Goal: Subscribe to service/newsletter

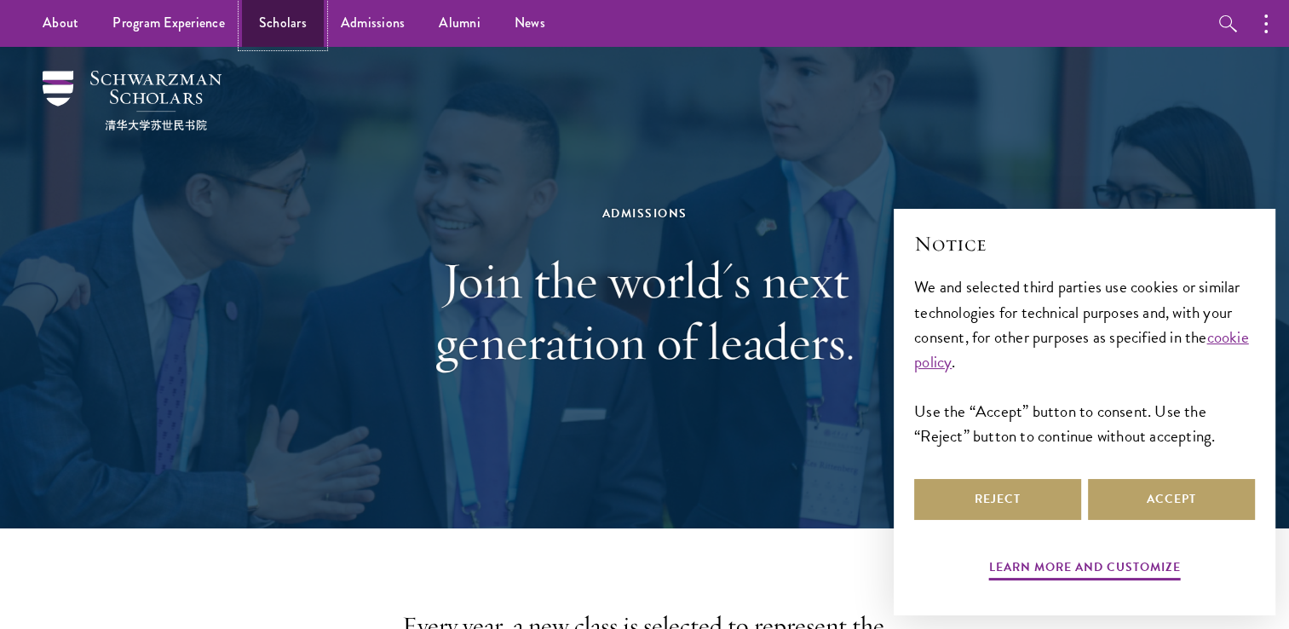
drag, startPoint x: 0, startPoint y: 0, endPoint x: 286, endPoint y: 31, distance: 287.9
click at [286, 31] on link "Scholars" at bounding box center [283, 23] width 82 height 47
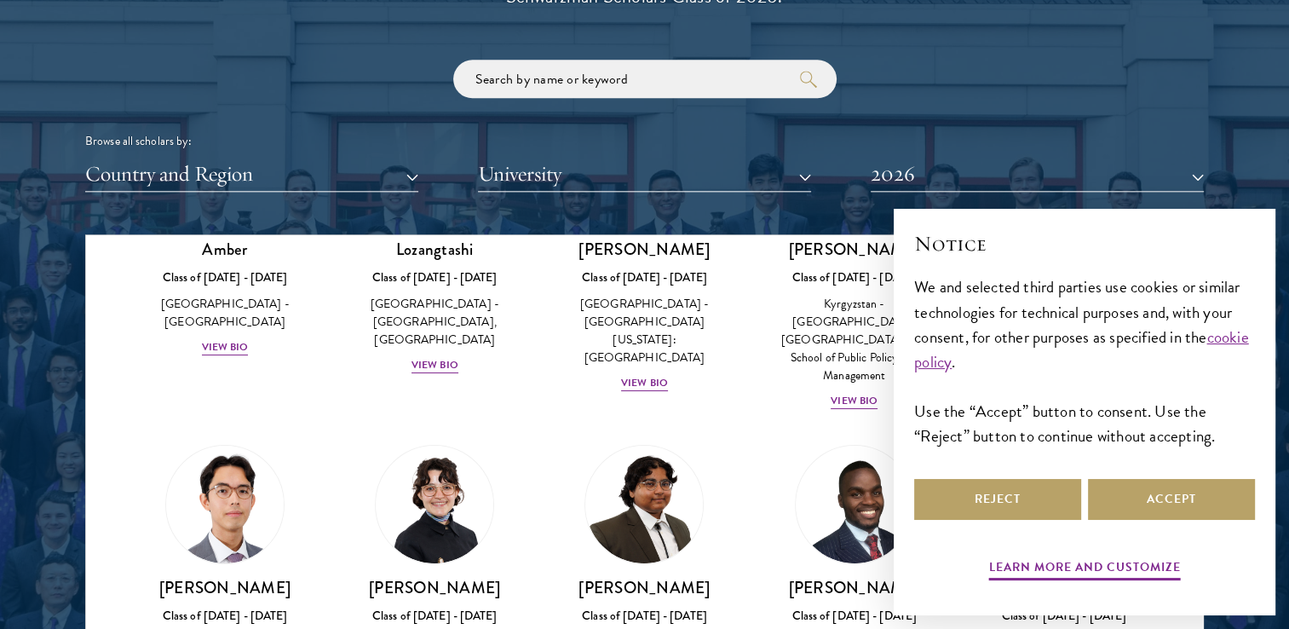
scroll to position [199, 0]
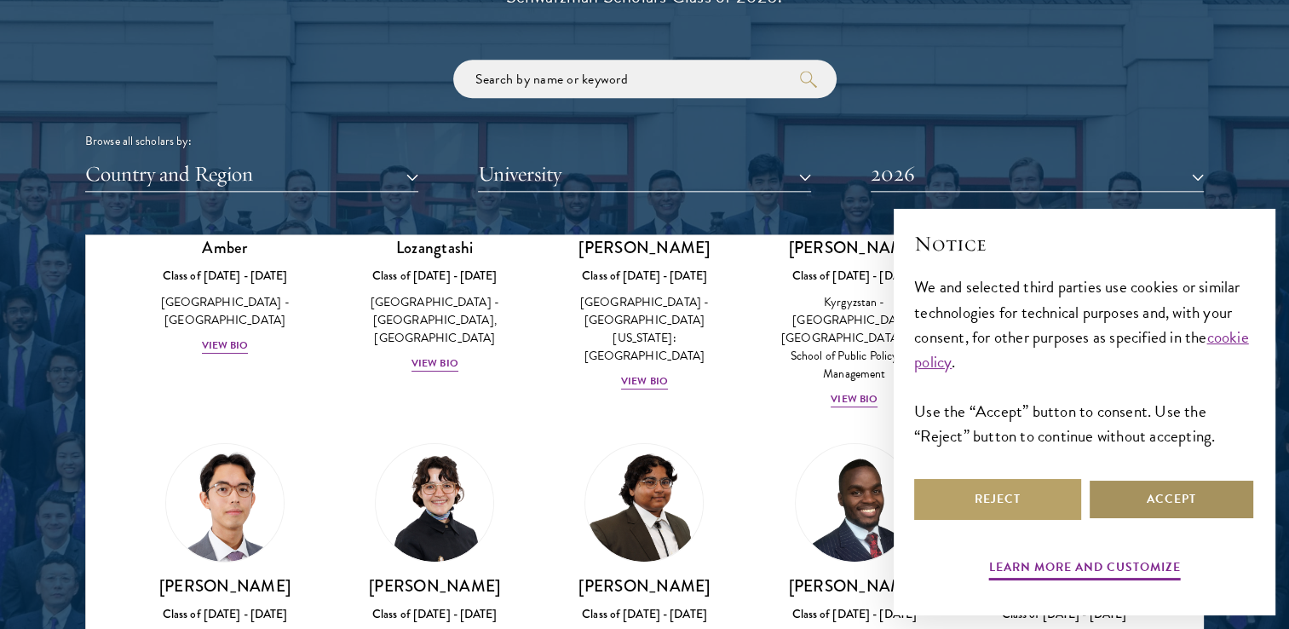
click at [1137, 502] on button "Accept" at bounding box center [1171, 499] width 167 height 41
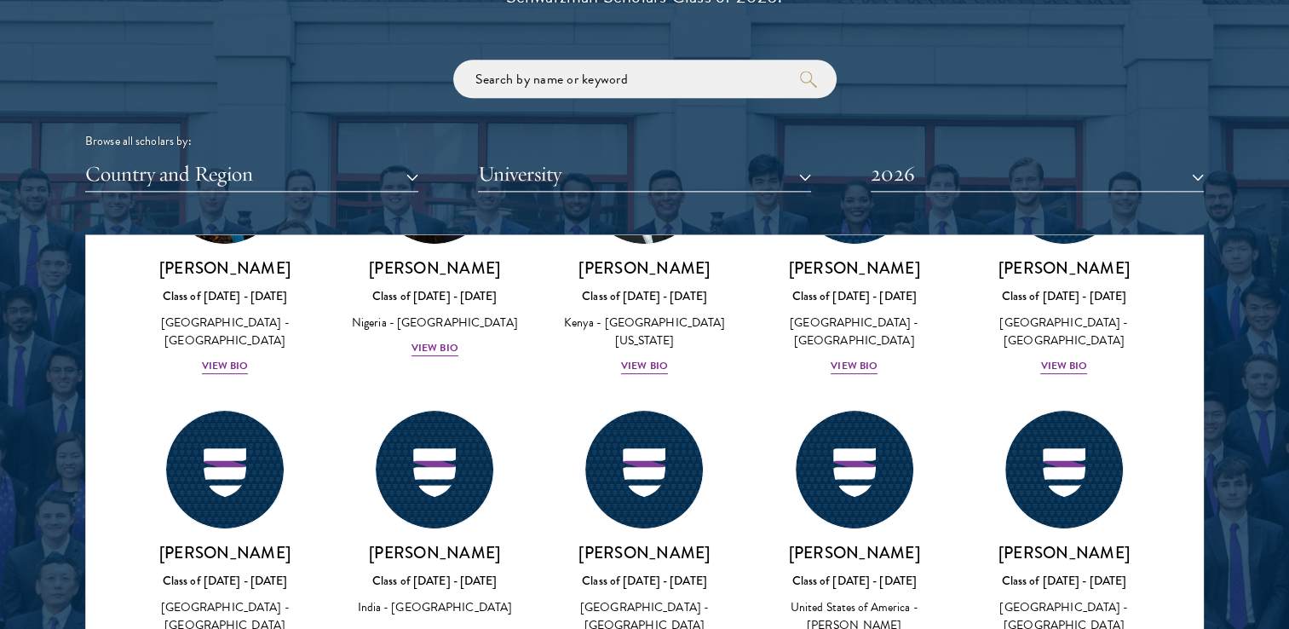
scroll to position [7014, 0]
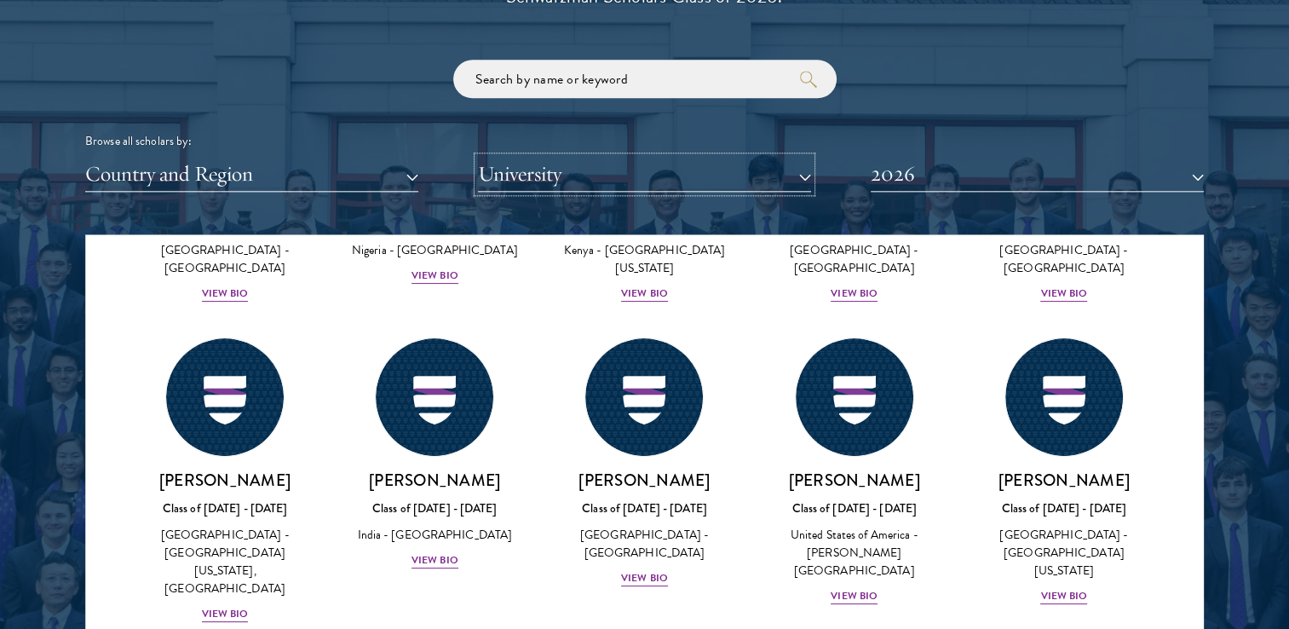
click at [789, 173] on button "University" at bounding box center [644, 174] width 333 height 35
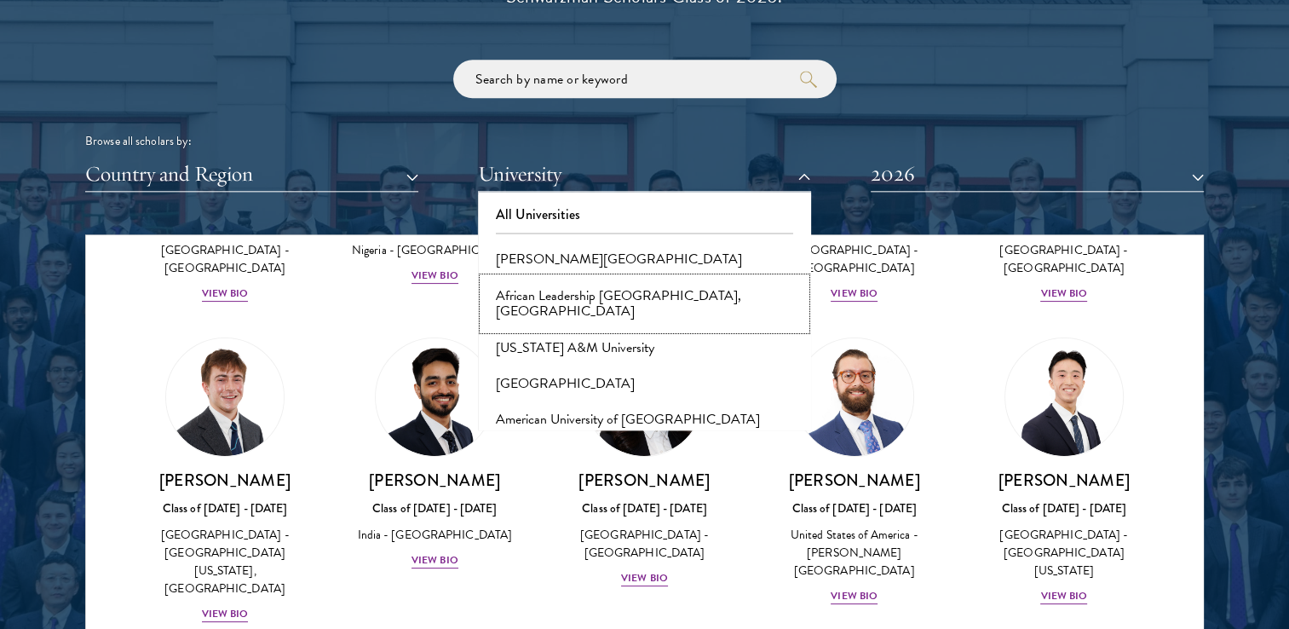
click at [614, 291] on button "African Leadership University, Rwanda" at bounding box center [644, 304] width 323 height 52
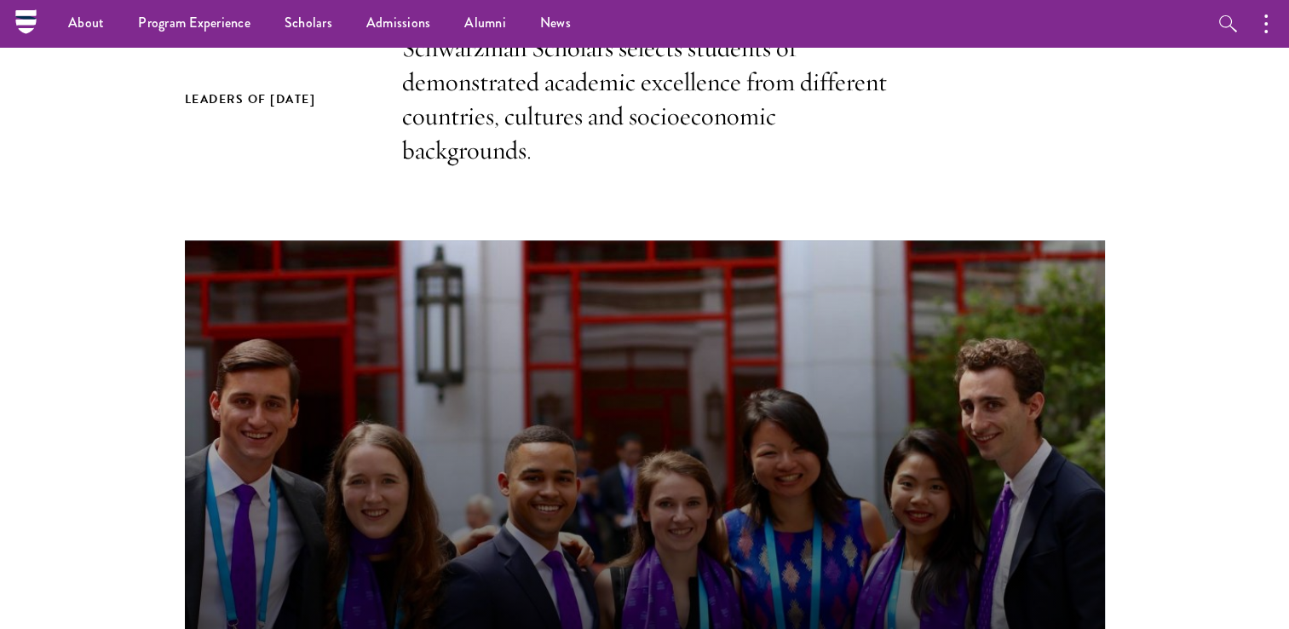
scroll to position [493, 0]
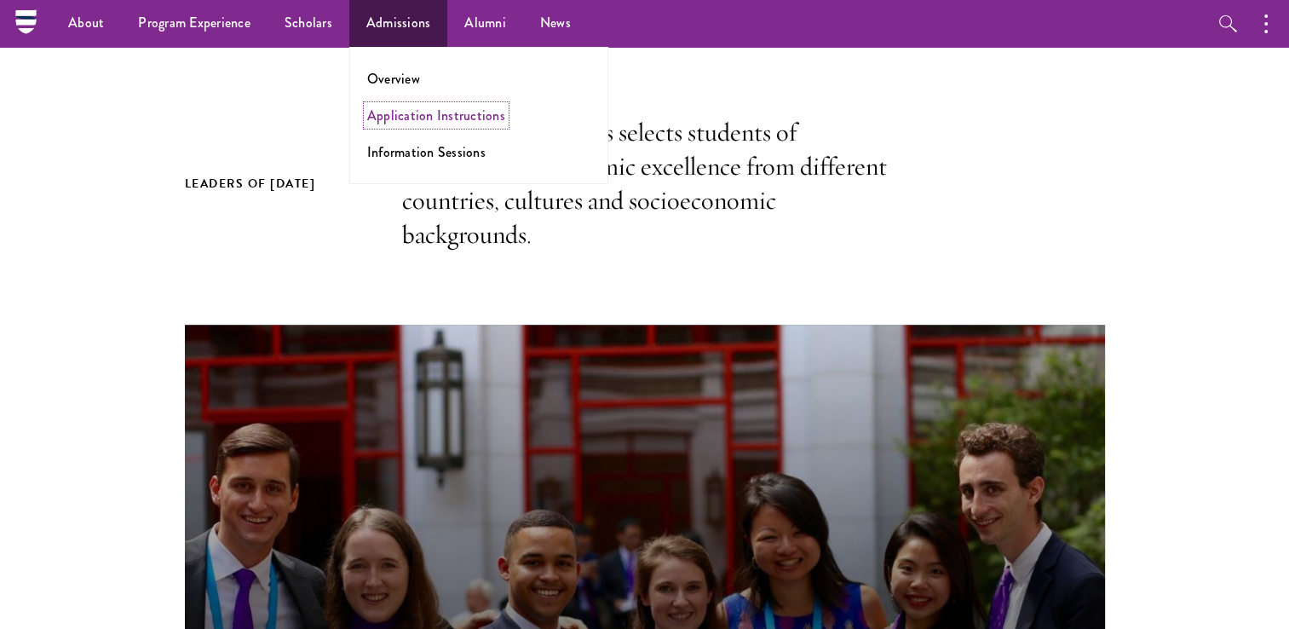
click at [470, 110] on link "Application Instructions" at bounding box center [436, 116] width 138 height 20
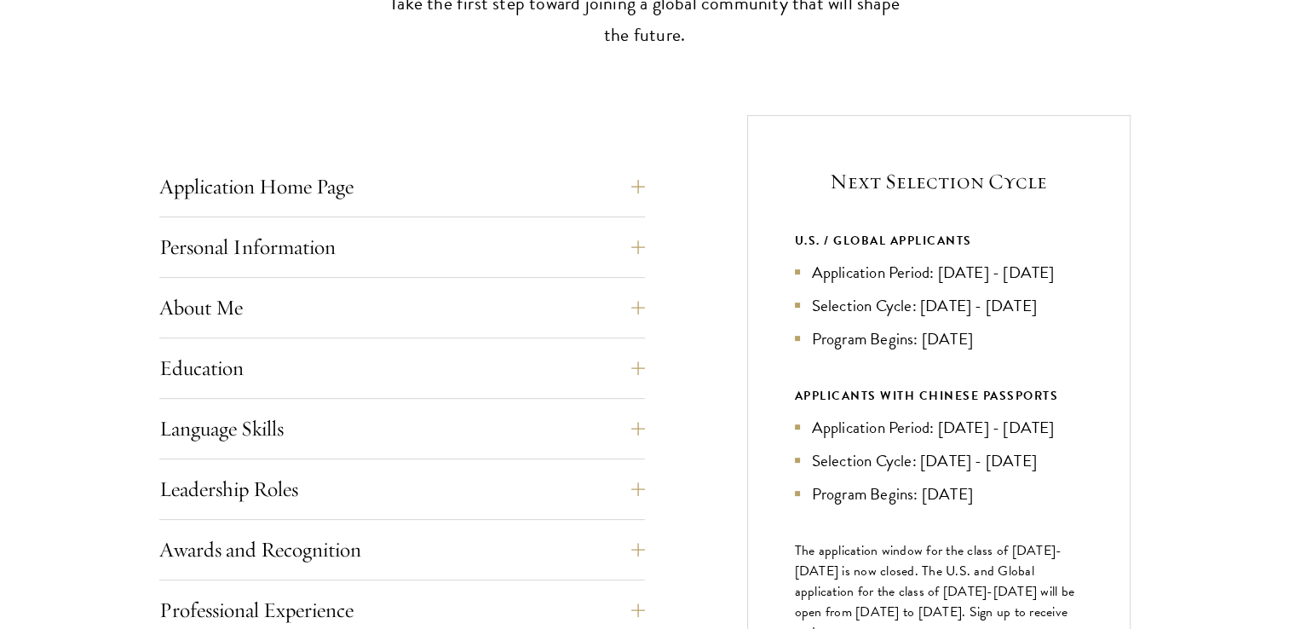
scroll to position [576, 0]
click at [378, 193] on button "Application Home Page" at bounding box center [415, 184] width 486 height 41
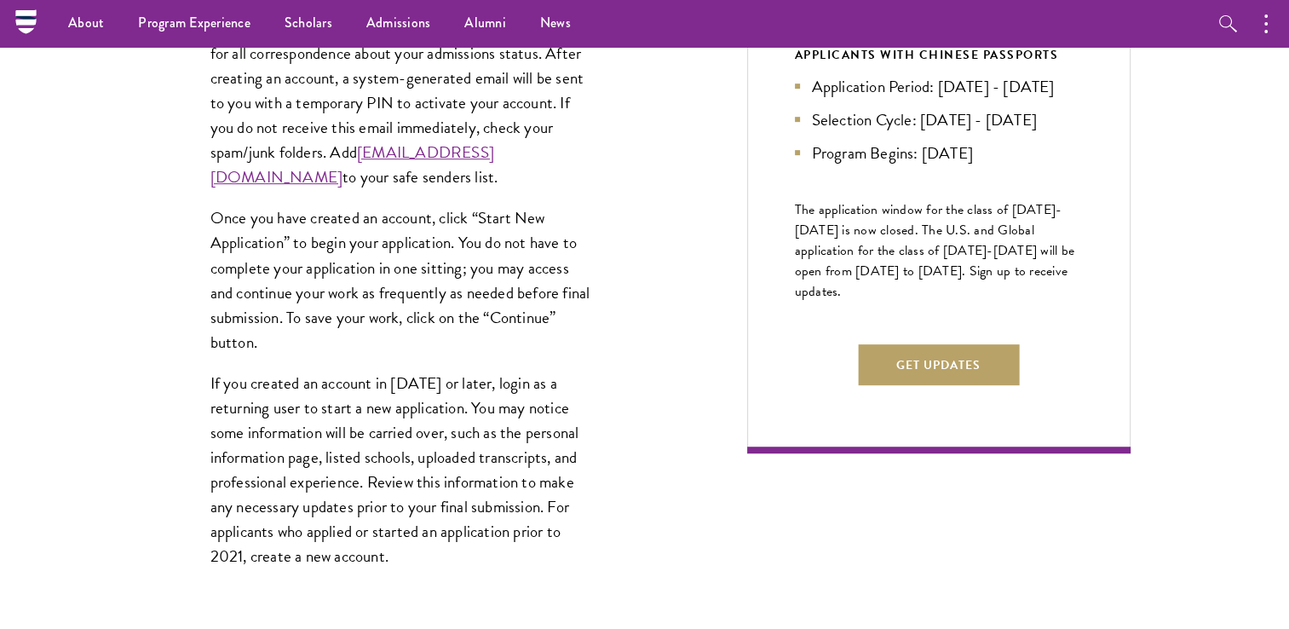
scroll to position [714, 0]
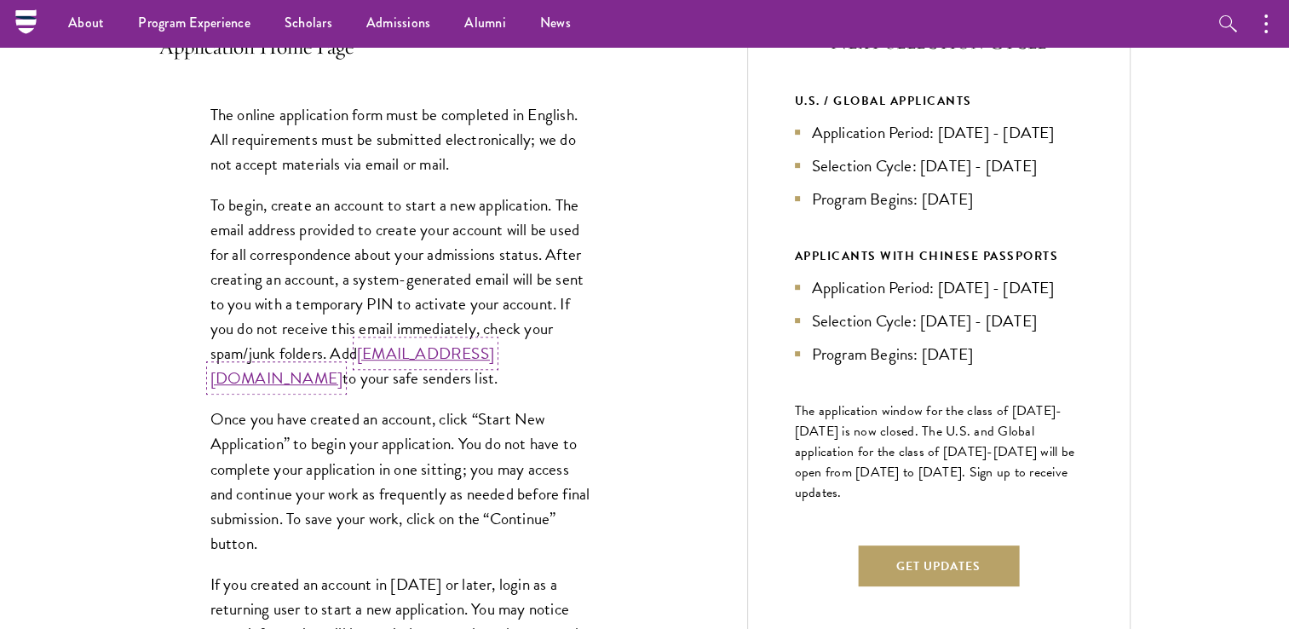
click at [361, 376] on link "admissions@schwarzmanscholars.org" at bounding box center [352, 365] width 284 height 49
click at [423, 387] on link "admissions@schwarzmanscholars.org" at bounding box center [352, 365] width 284 height 49
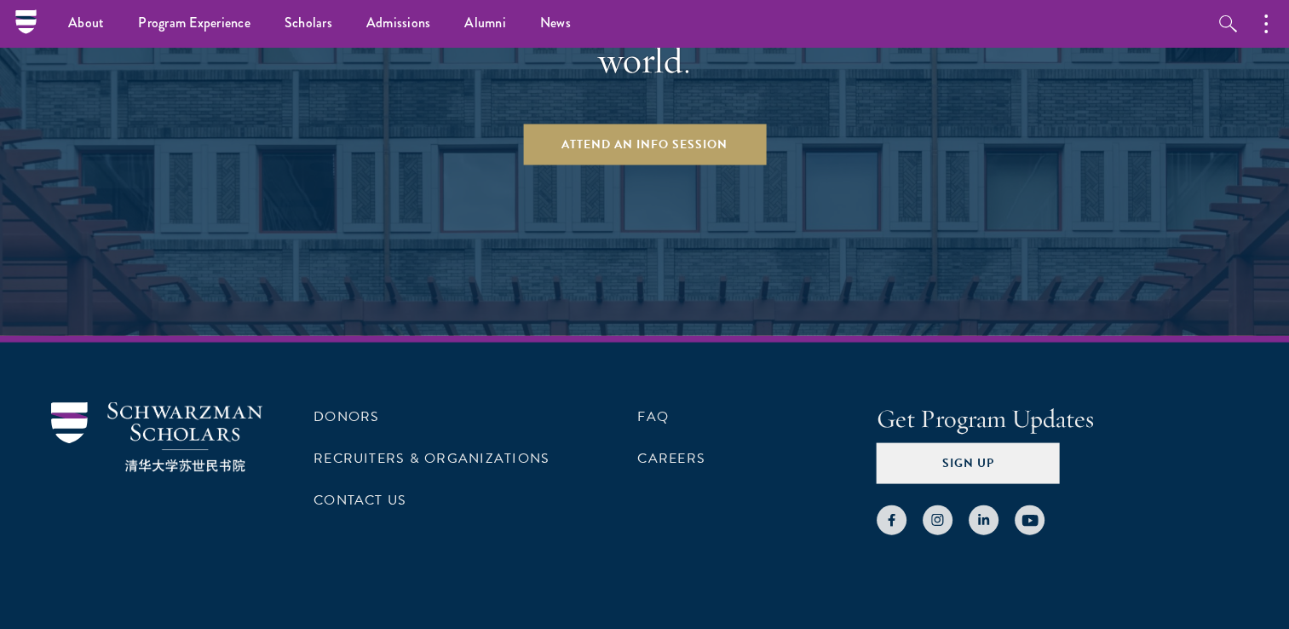
scroll to position [3177, 0]
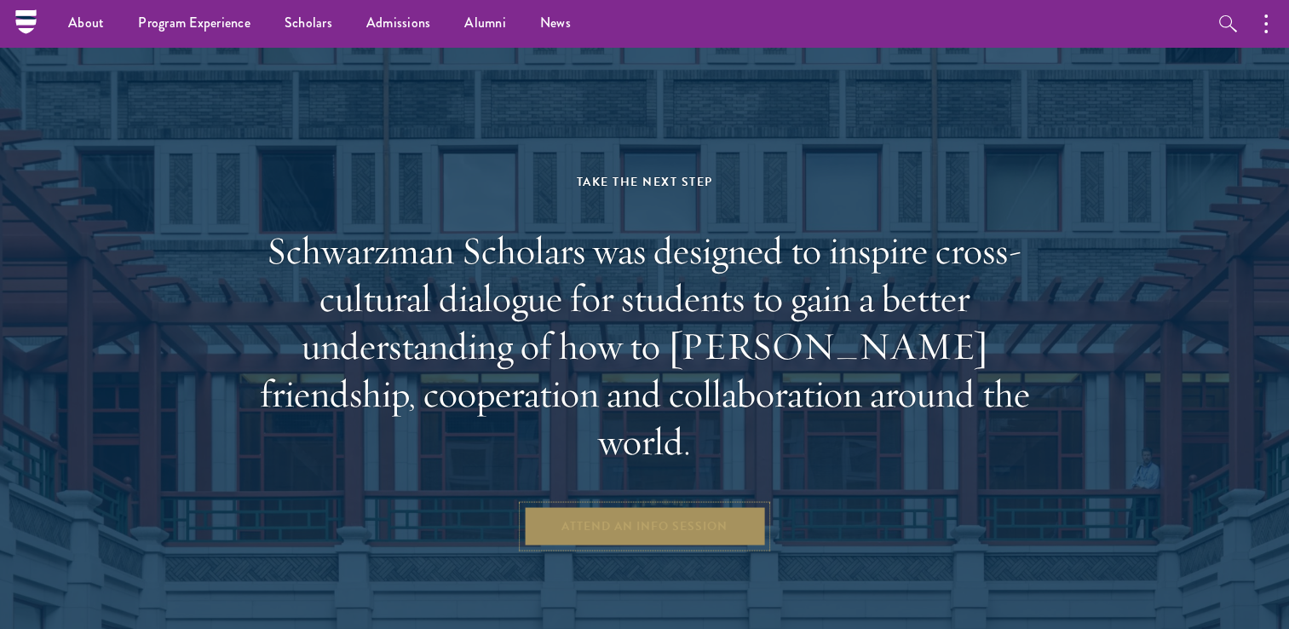
click at [648, 505] on link "Attend an Info Session" at bounding box center [644, 525] width 243 height 41
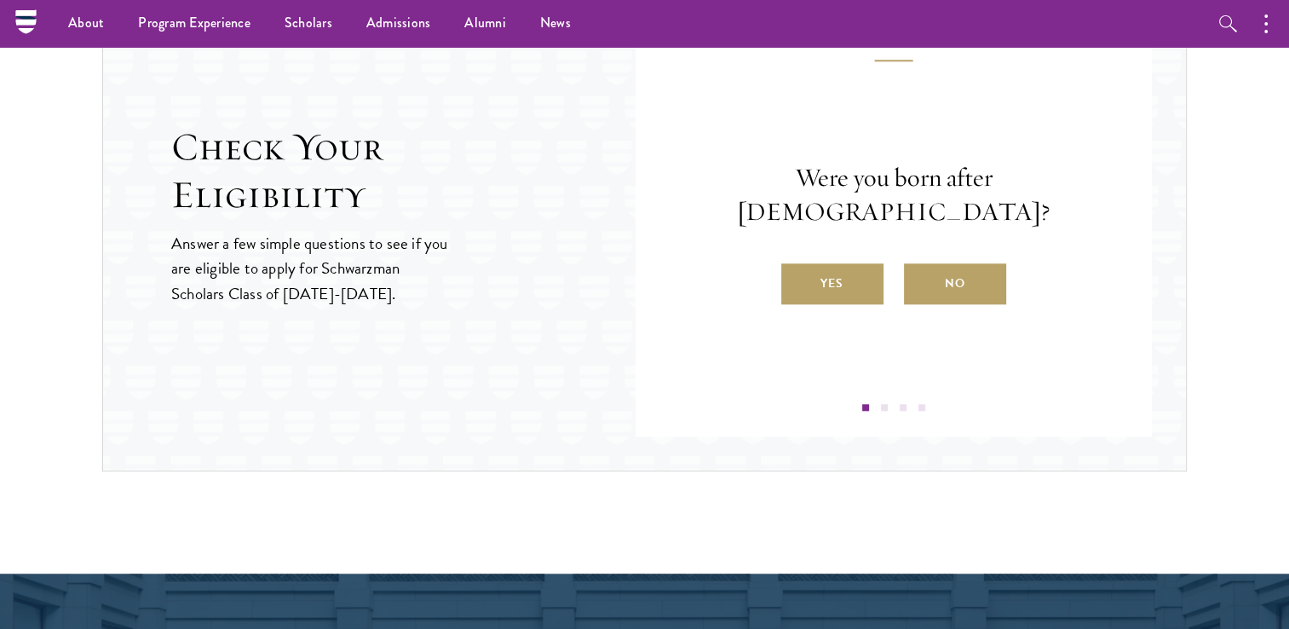
scroll to position [1844, 0]
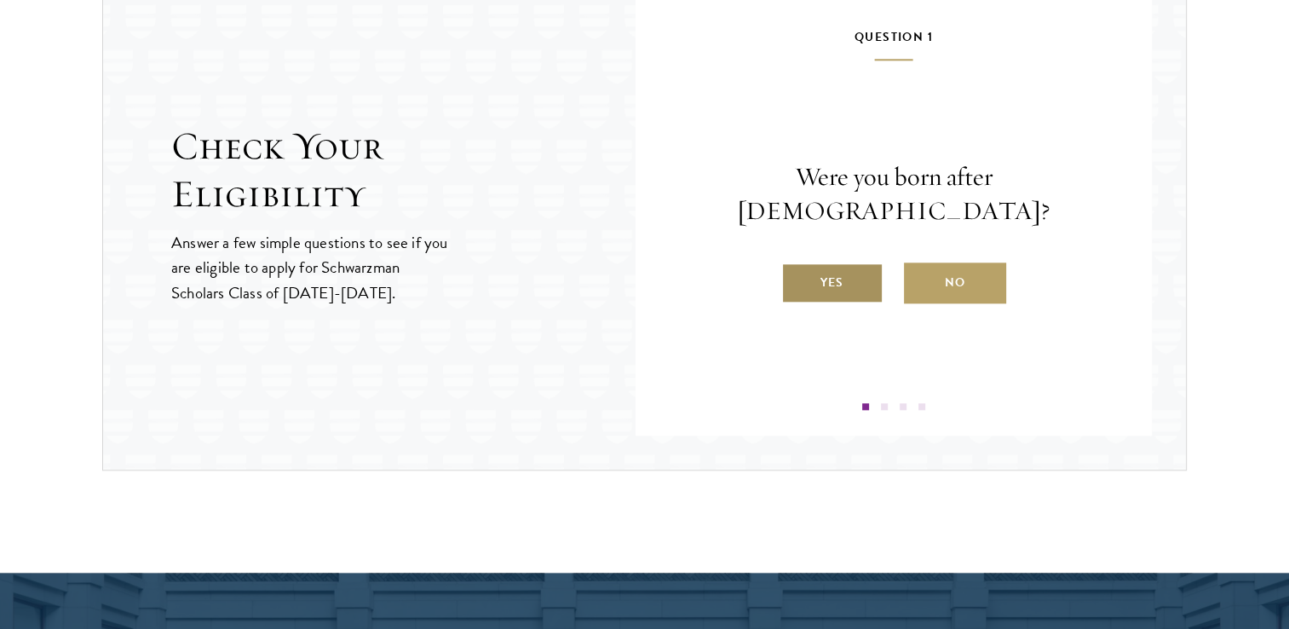
click at [837, 274] on label "Yes" at bounding box center [832, 282] width 102 height 41
click at [797, 274] on input "Yes" at bounding box center [788, 271] width 15 height 15
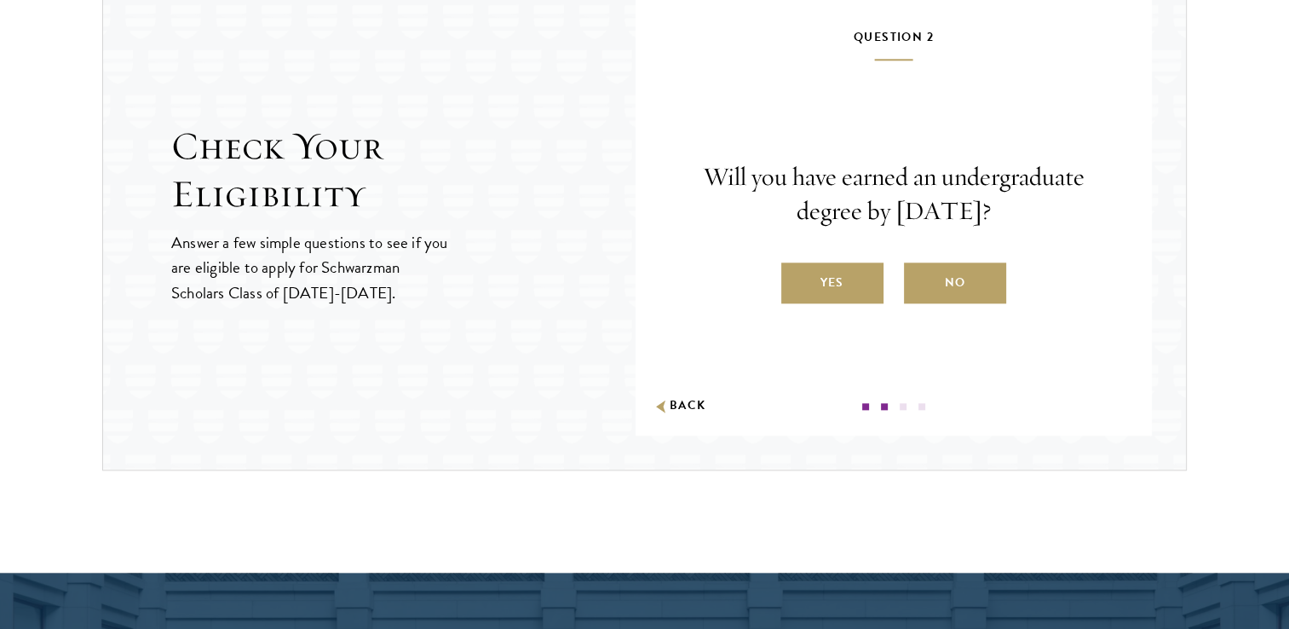
click at [837, 274] on label "Yes" at bounding box center [832, 282] width 102 height 41
click at [797, 274] on input "Yes" at bounding box center [788, 271] width 15 height 15
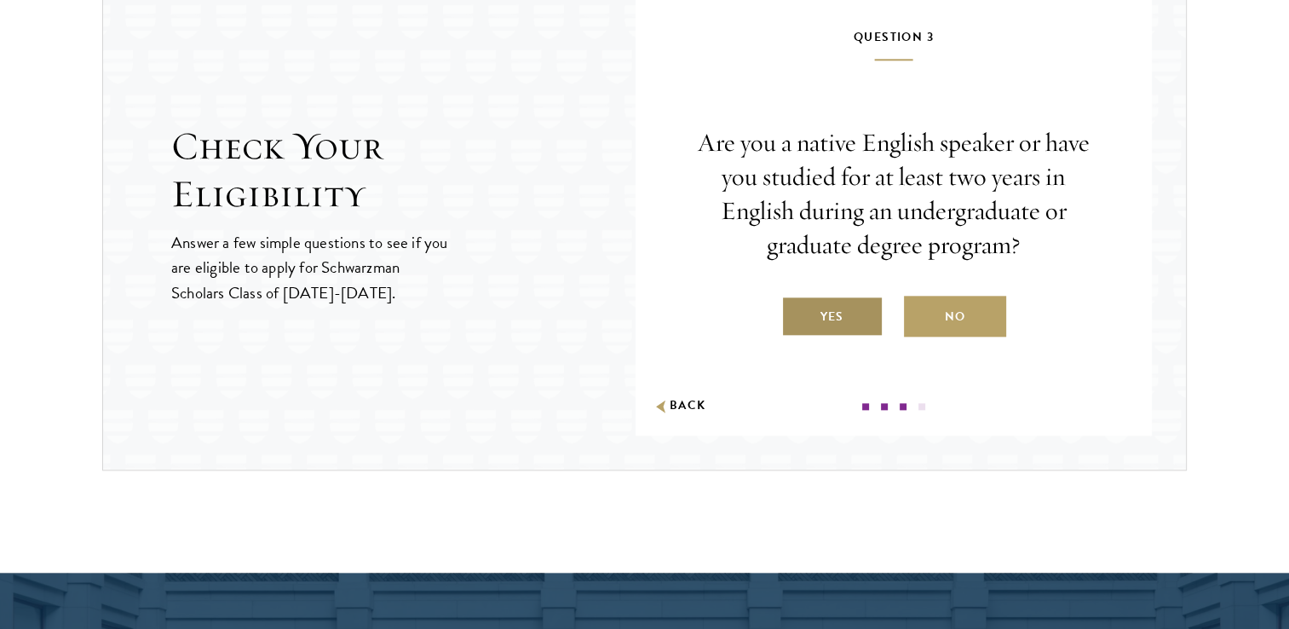
click at [852, 323] on label "Yes" at bounding box center [832, 316] width 102 height 41
click at [797, 314] on input "Yes" at bounding box center [788, 305] width 15 height 15
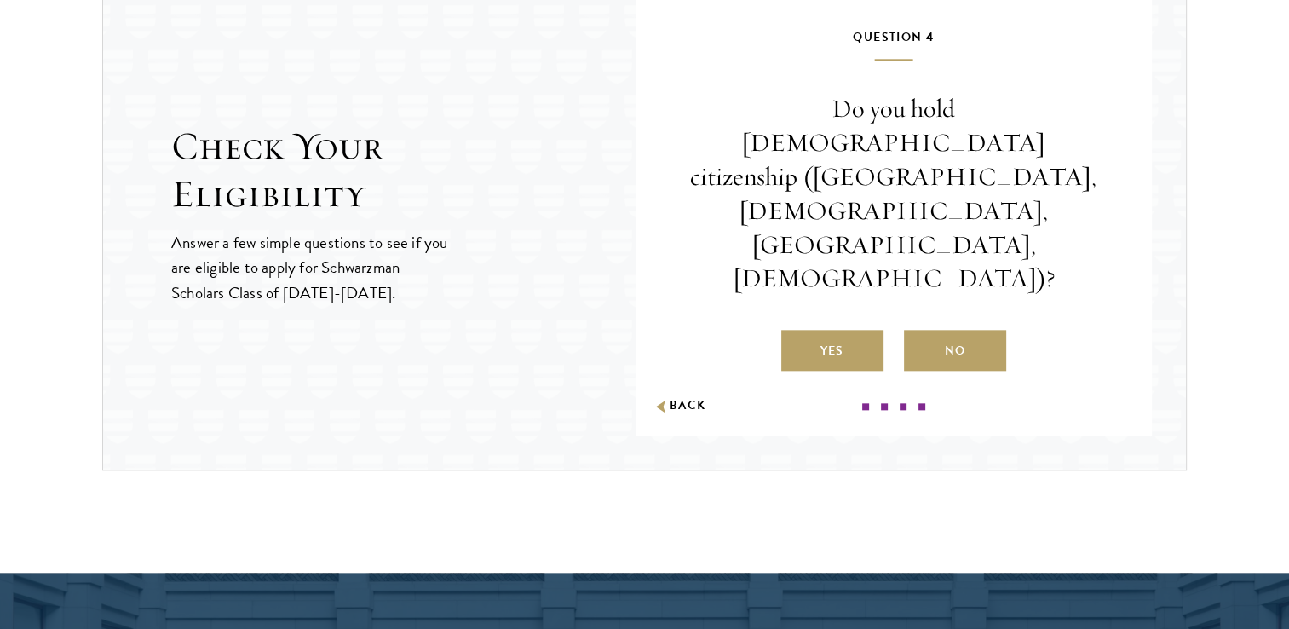
click at [852, 323] on div "Question 4 Do you hold Chinese citizenship (Chinese mainland, Hong Kong, Macau,…" at bounding box center [894, 217] width 414 height 383
click at [826, 330] on label "Yes" at bounding box center [832, 350] width 102 height 41
click at [797, 332] on input "Yes" at bounding box center [788, 339] width 15 height 15
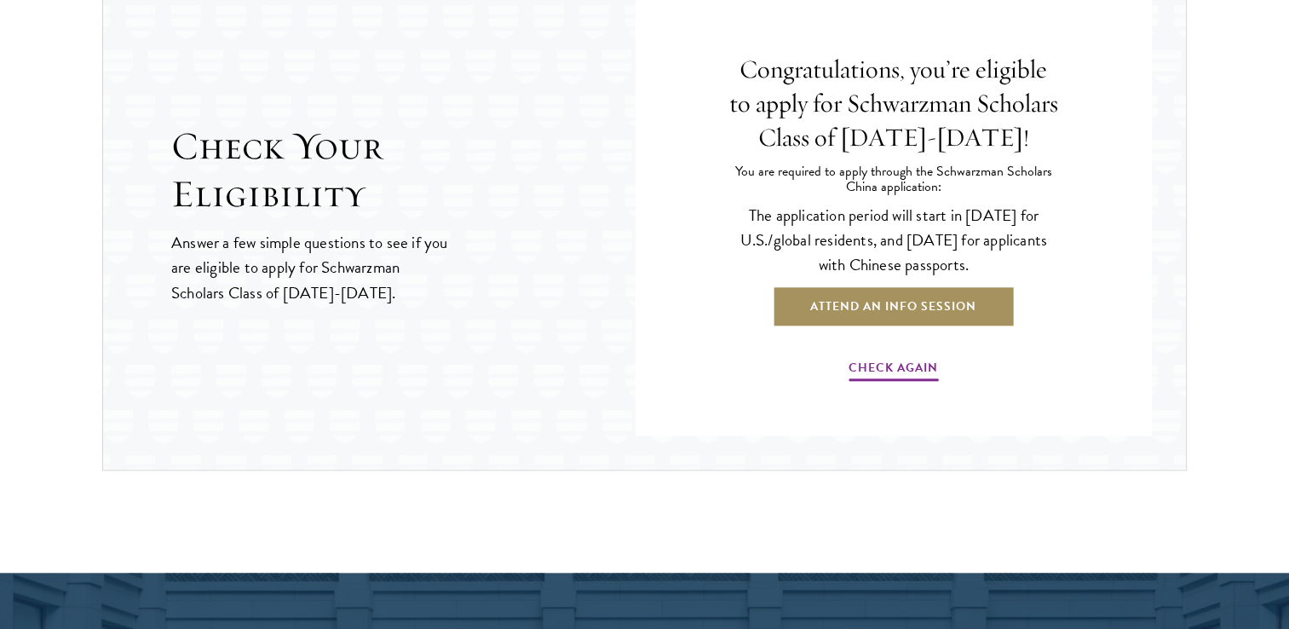
click at [901, 298] on link "Attend an Info Session" at bounding box center [893, 305] width 243 height 41
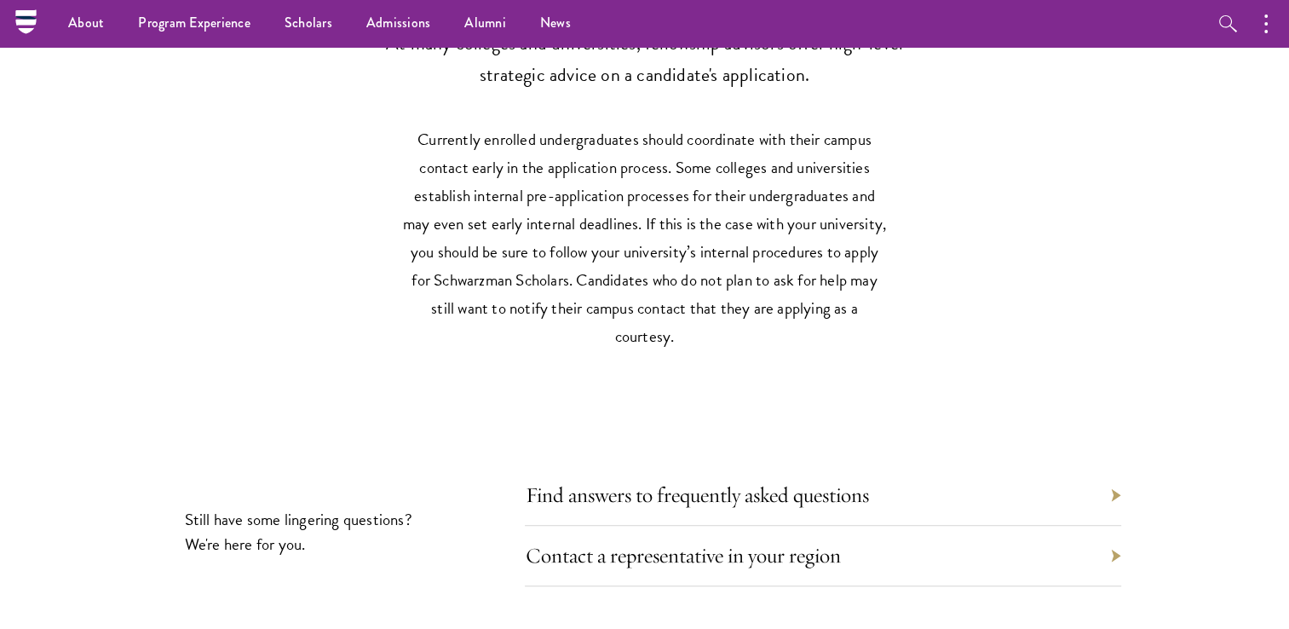
scroll to position [7401, 0]
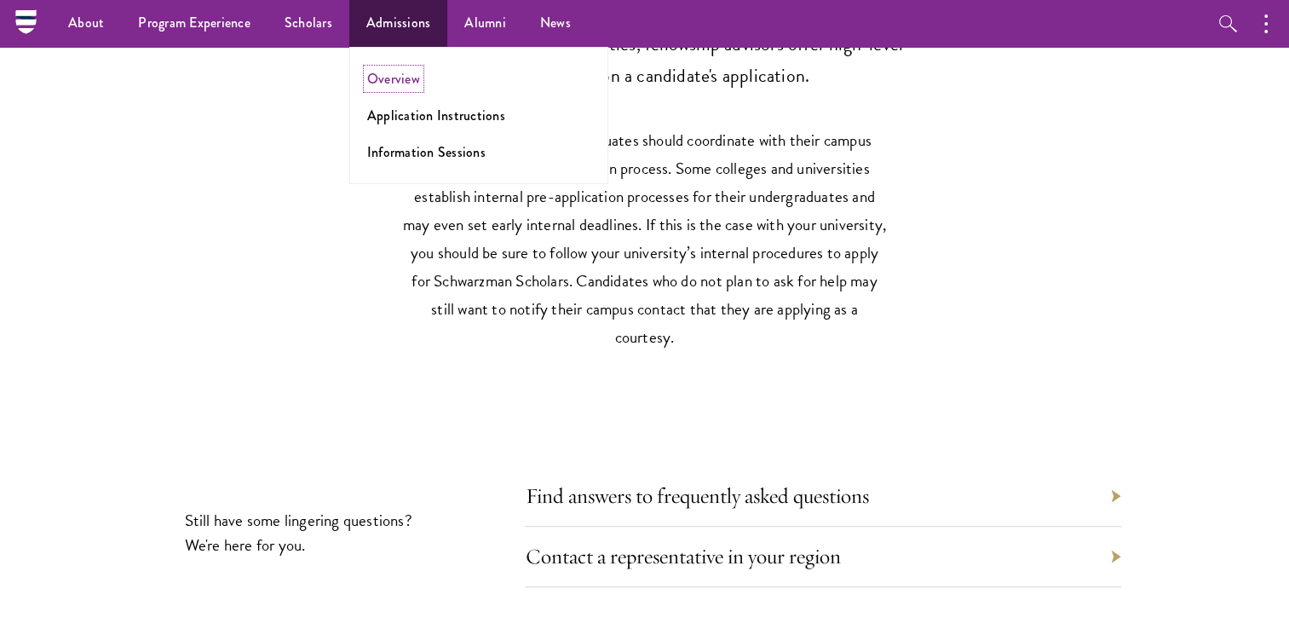
click at [387, 75] on link "Overview" at bounding box center [393, 79] width 53 height 20
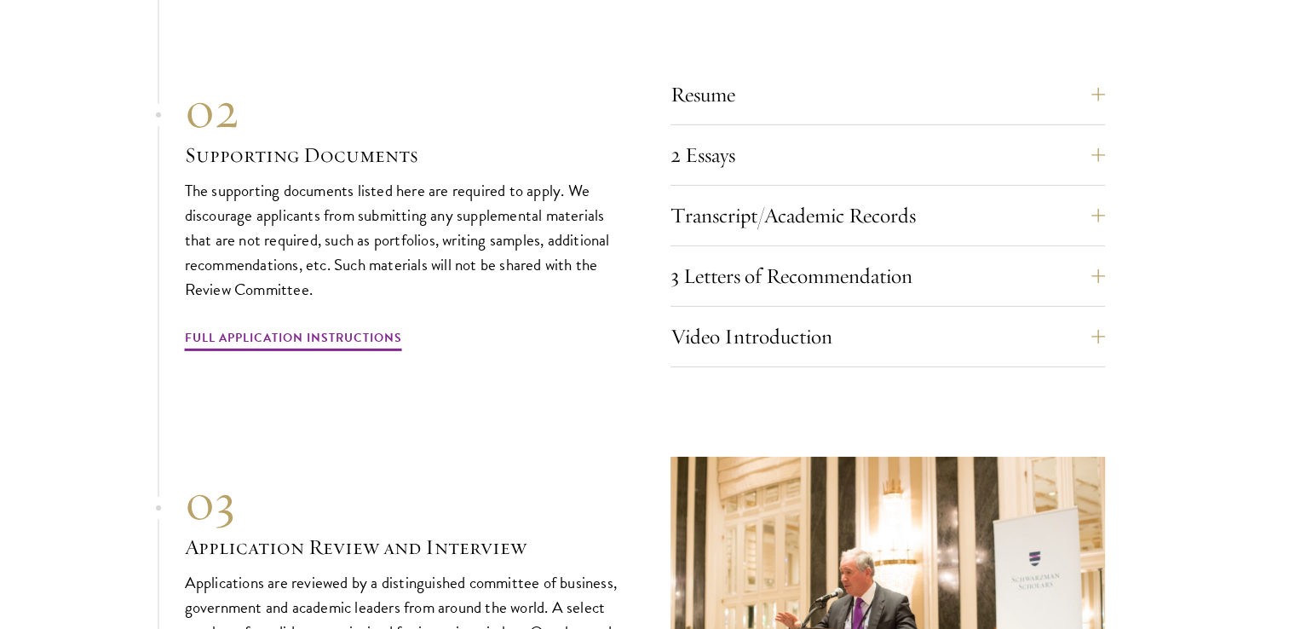
scroll to position [5394, 0]
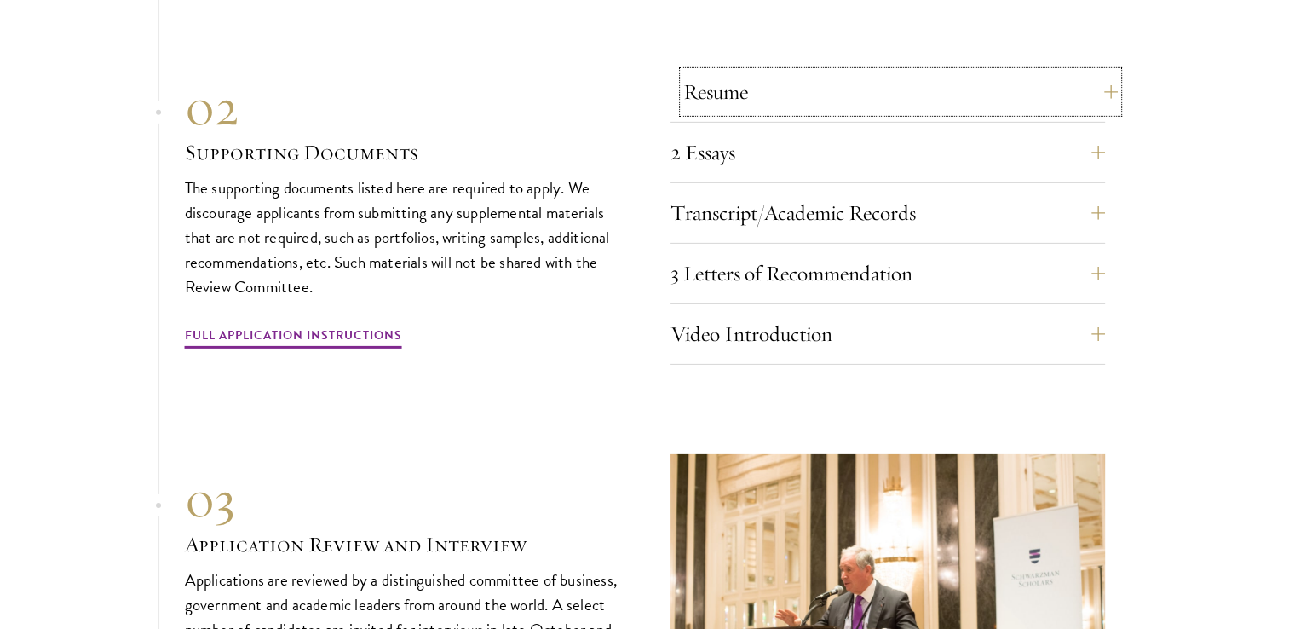
click at [713, 72] on button "Resume" at bounding box center [900, 92] width 435 height 41
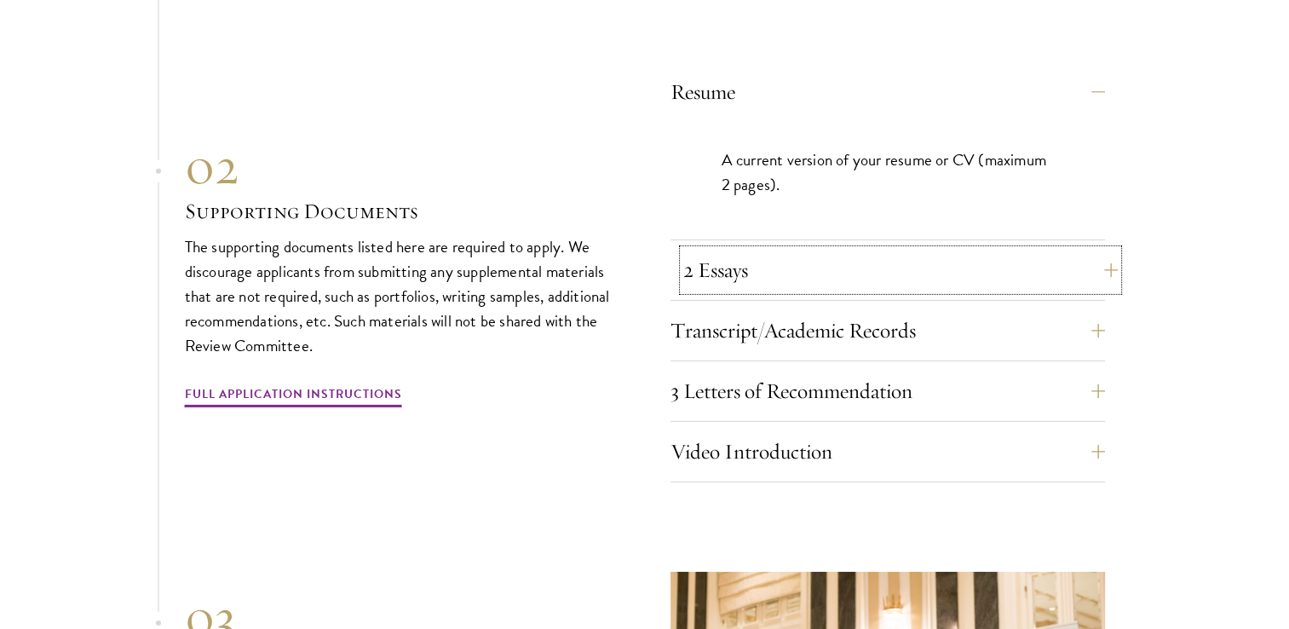
click at [773, 250] on button "2 Essays" at bounding box center [900, 270] width 435 height 41
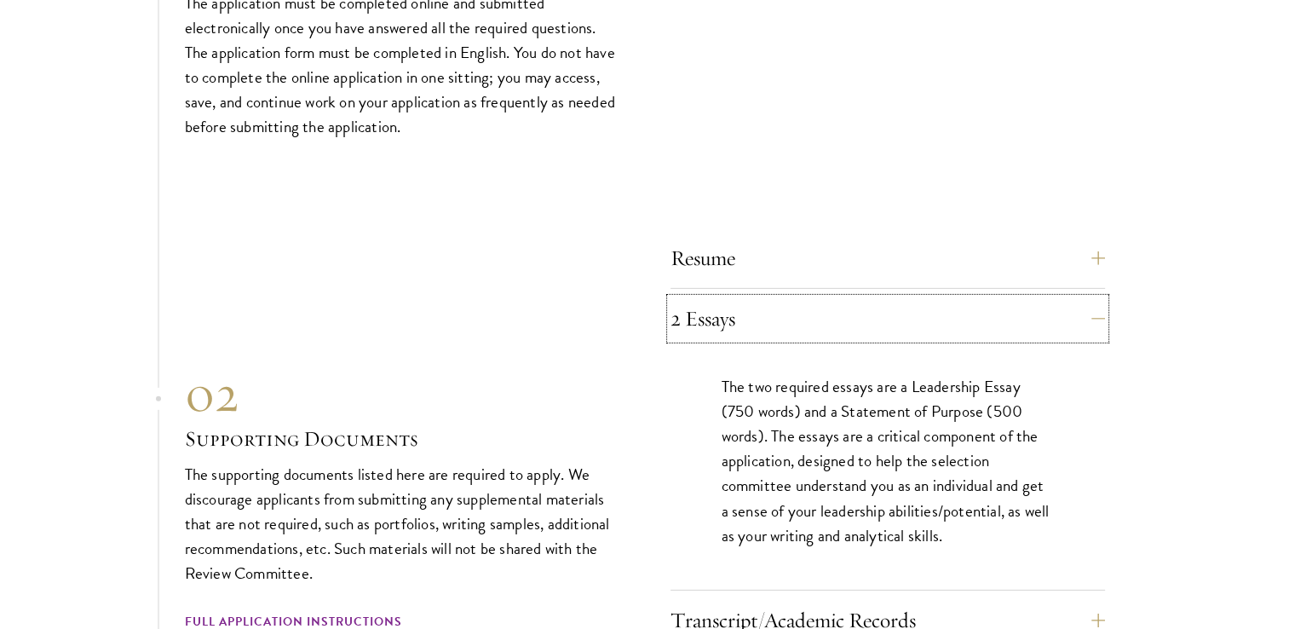
scroll to position [5228, 0]
click at [864, 238] on button "Resume" at bounding box center [900, 258] width 435 height 41
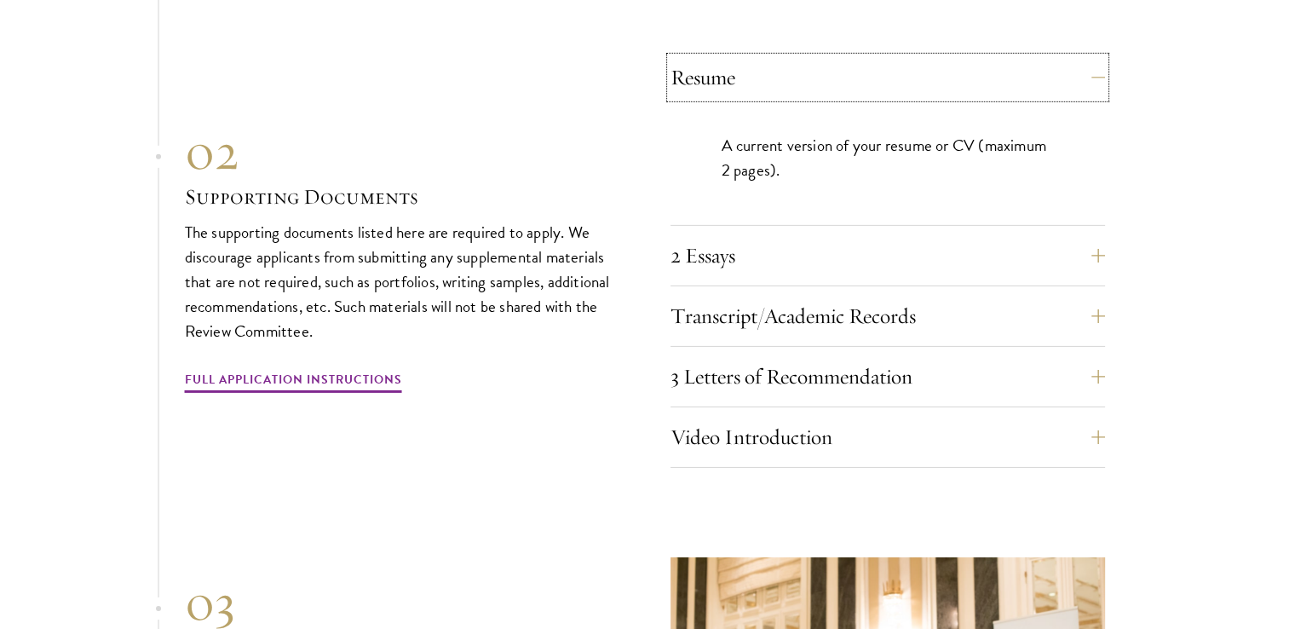
scroll to position [5427, 0]
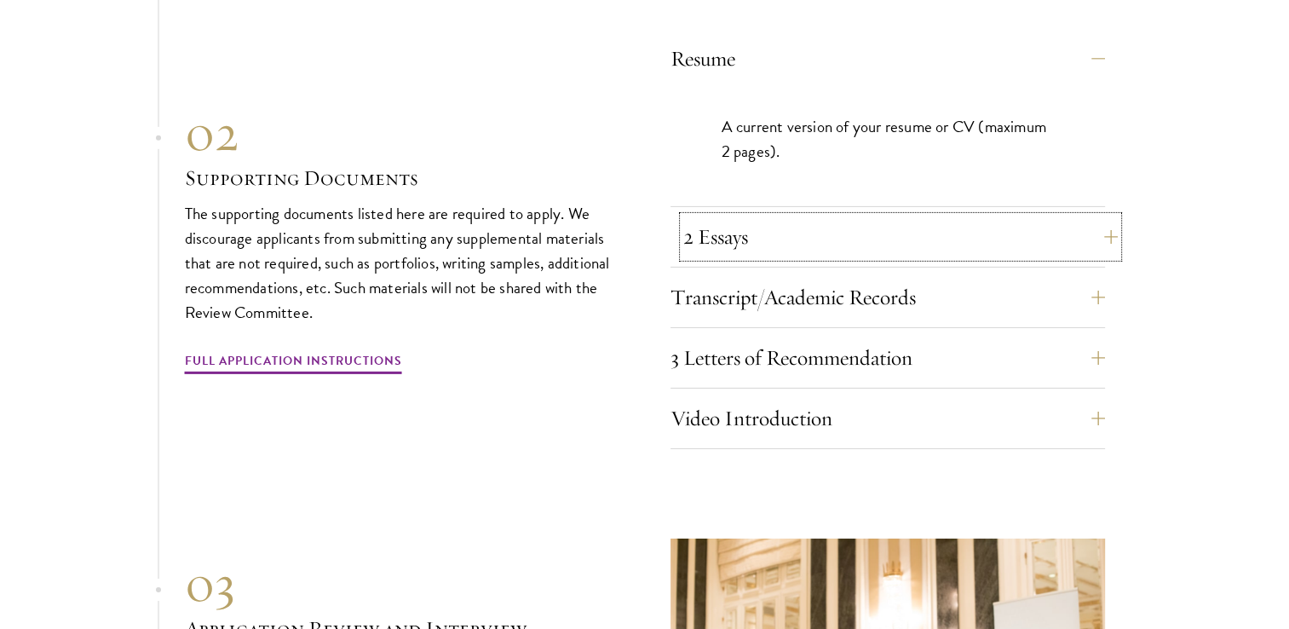
click at [780, 216] on button "2 Essays" at bounding box center [900, 236] width 435 height 41
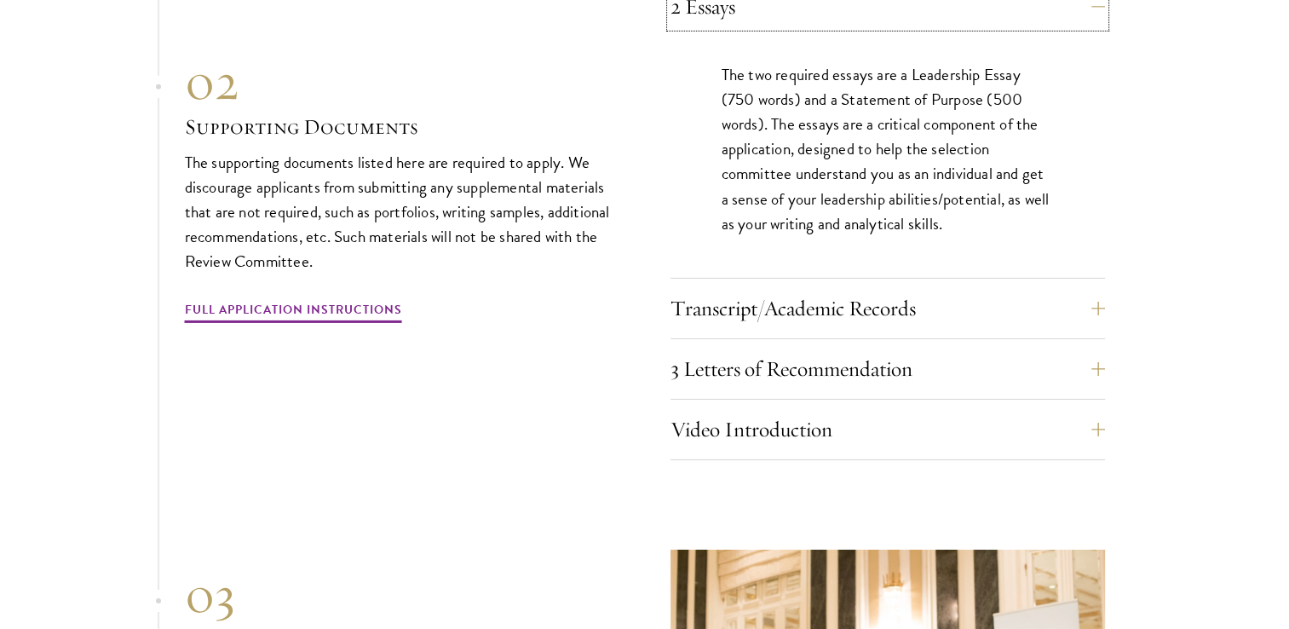
scroll to position [5541, 0]
click at [783, 287] on button "Transcript/Academic Records" at bounding box center [900, 307] width 435 height 41
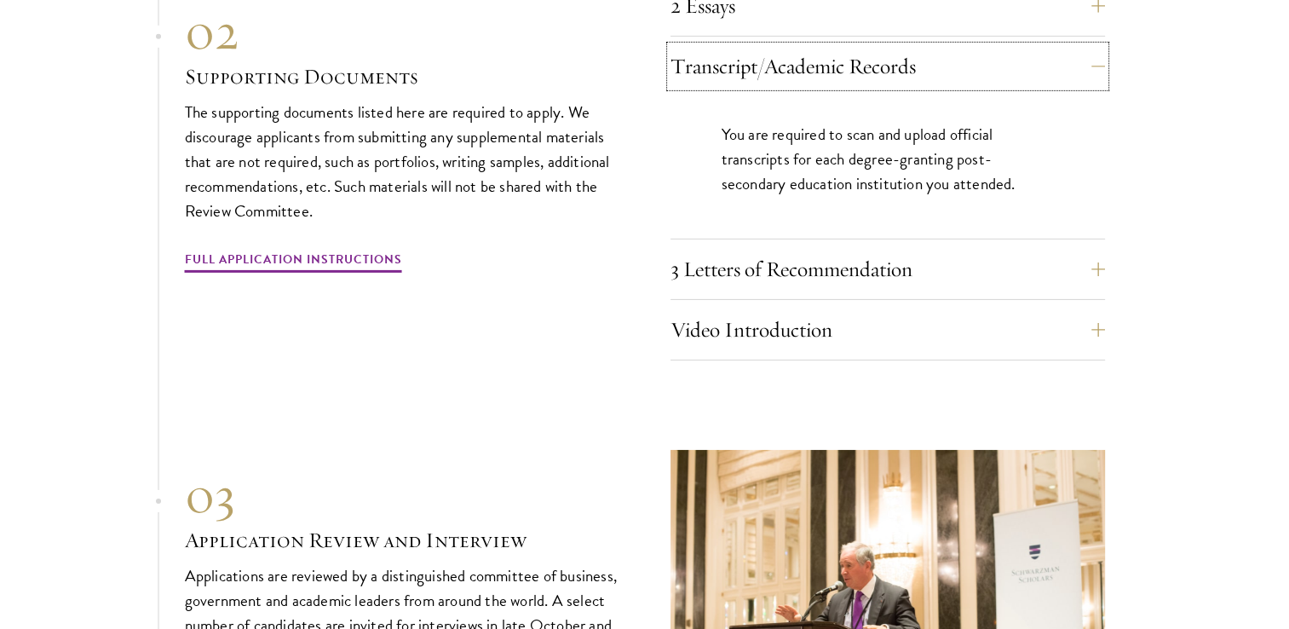
scroll to position [5611, 0]
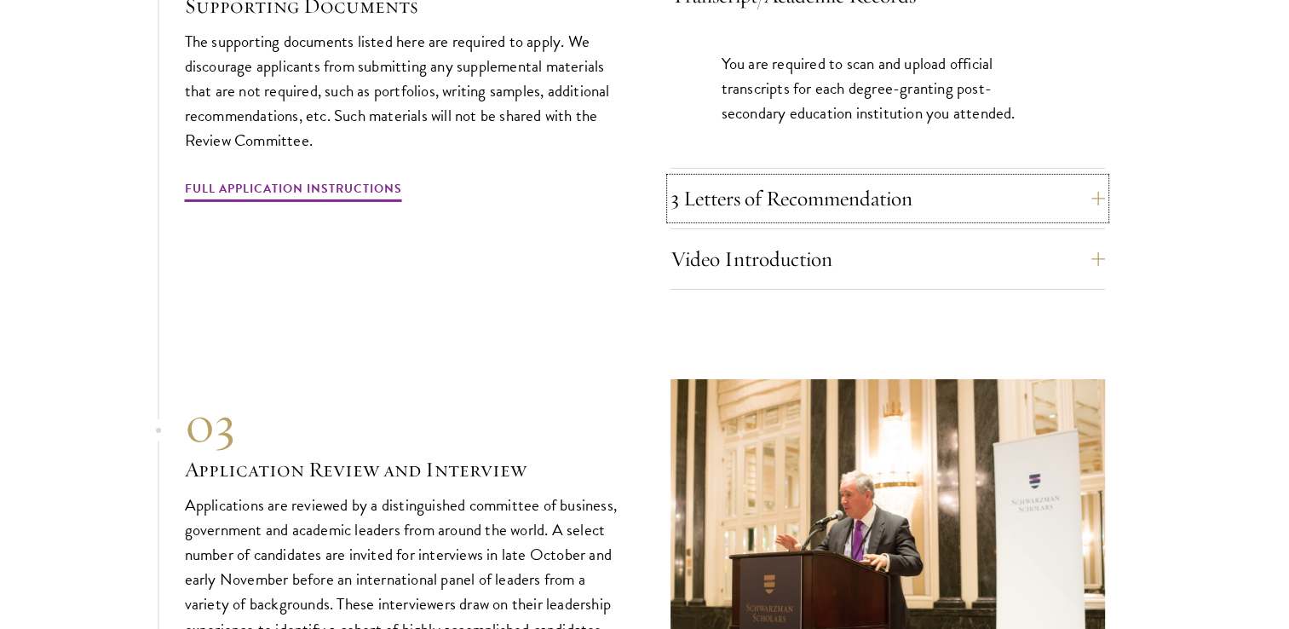
click at [856, 178] on button "3 Letters of Recommendation" at bounding box center [888, 198] width 435 height 41
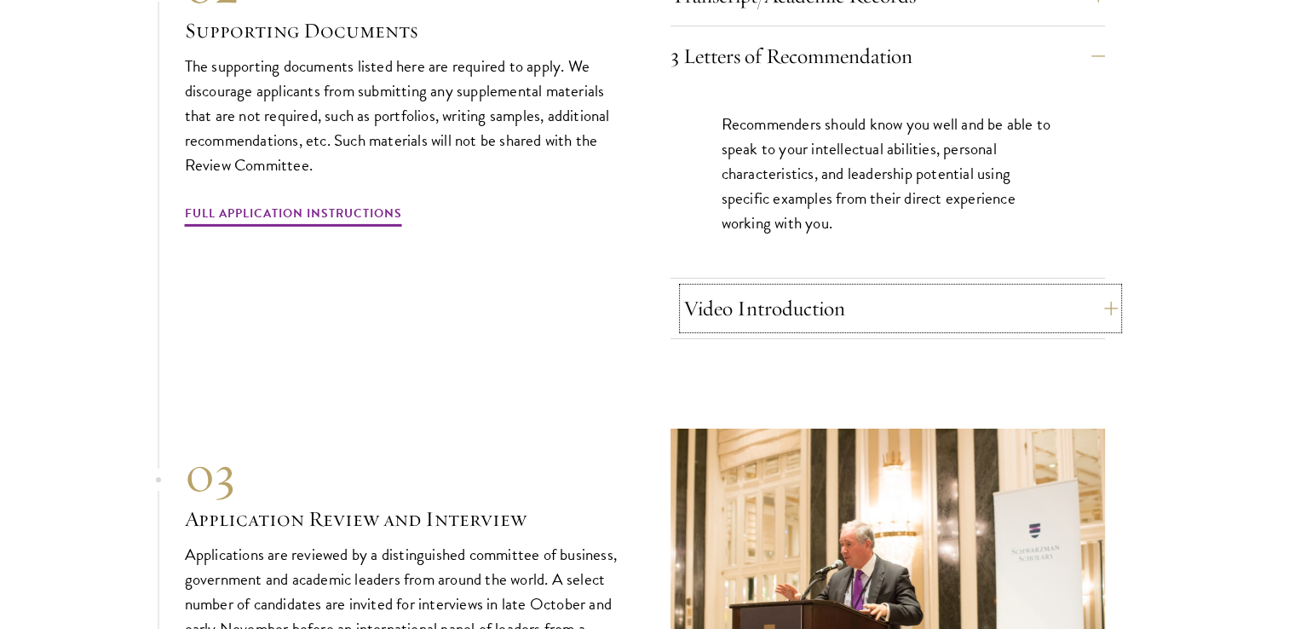
click at [852, 288] on button "Video Introduction" at bounding box center [900, 308] width 435 height 41
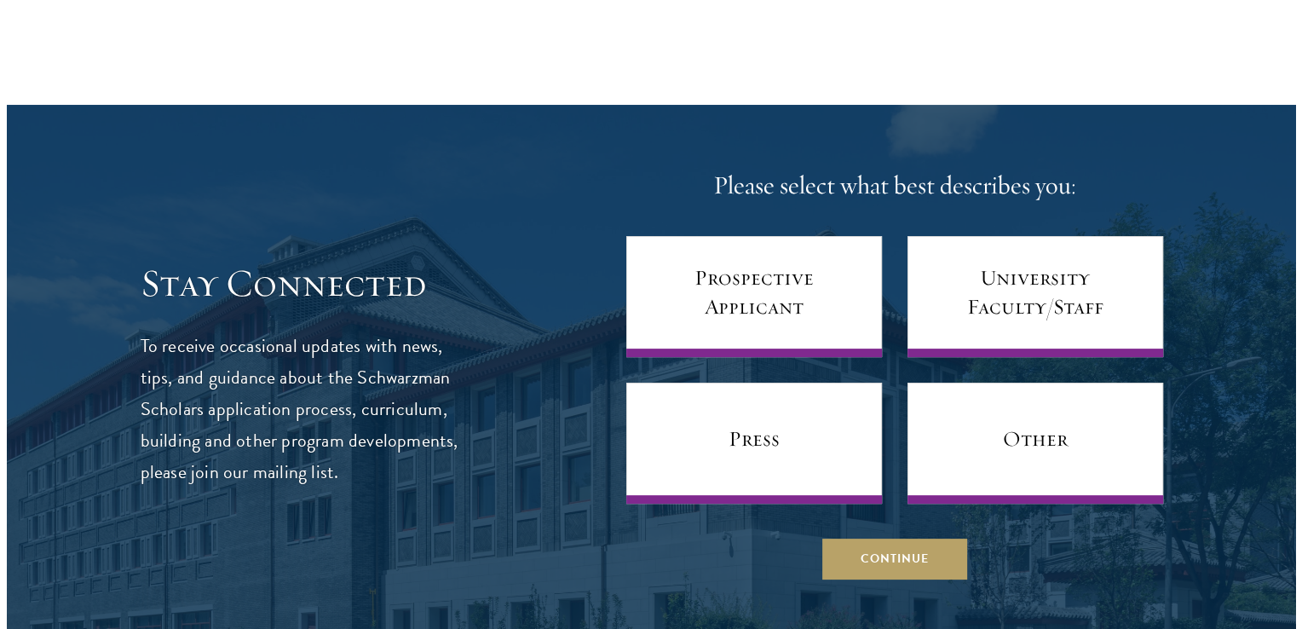
scroll to position [6830, 0]
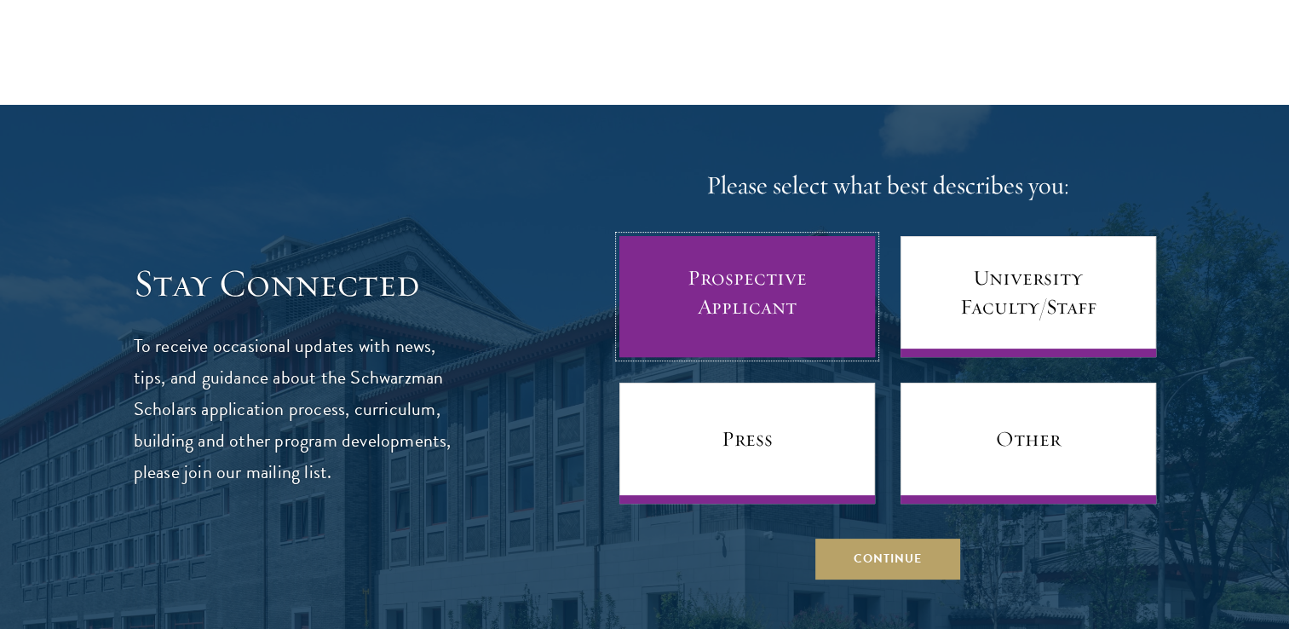
click at [809, 254] on link "Prospective Applicant" at bounding box center [747, 296] width 256 height 121
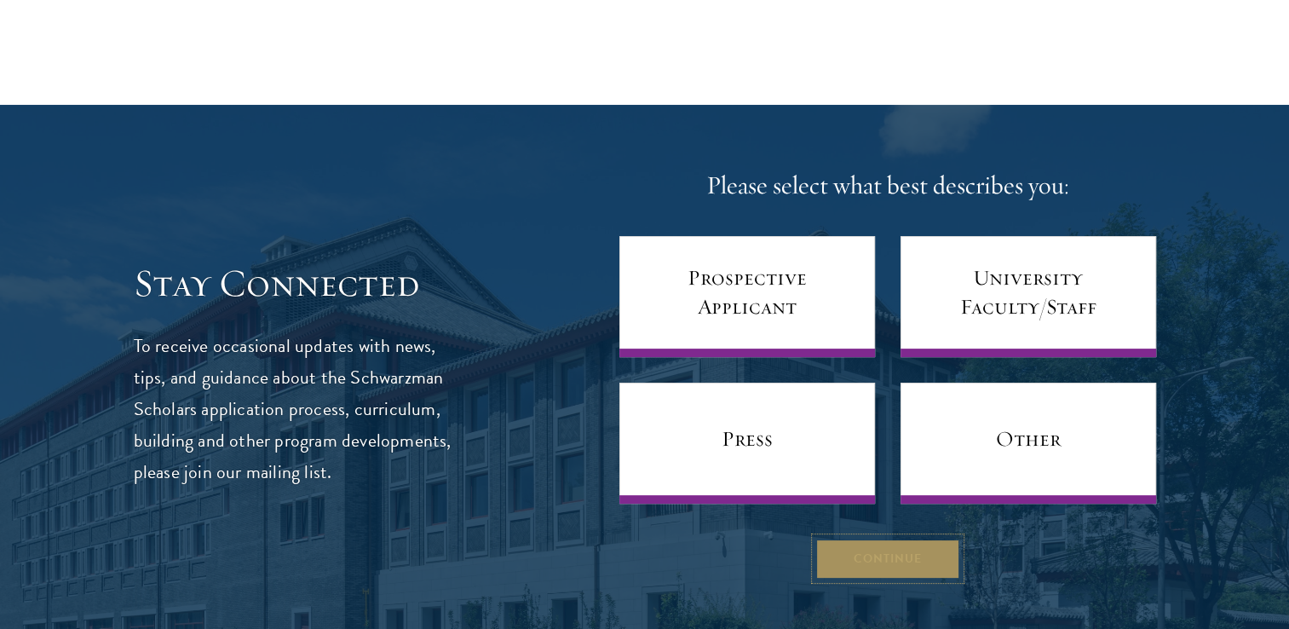
click at [884, 538] on button "Continue" at bounding box center [887, 558] width 145 height 41
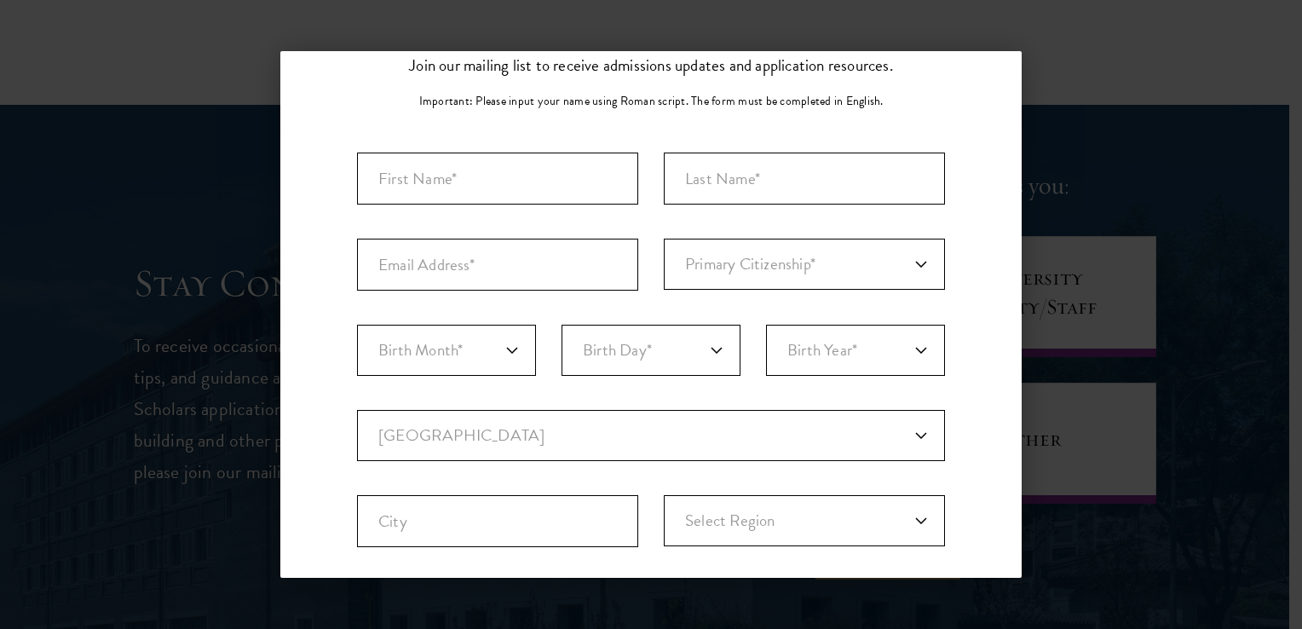
scroll to position [0, 0]
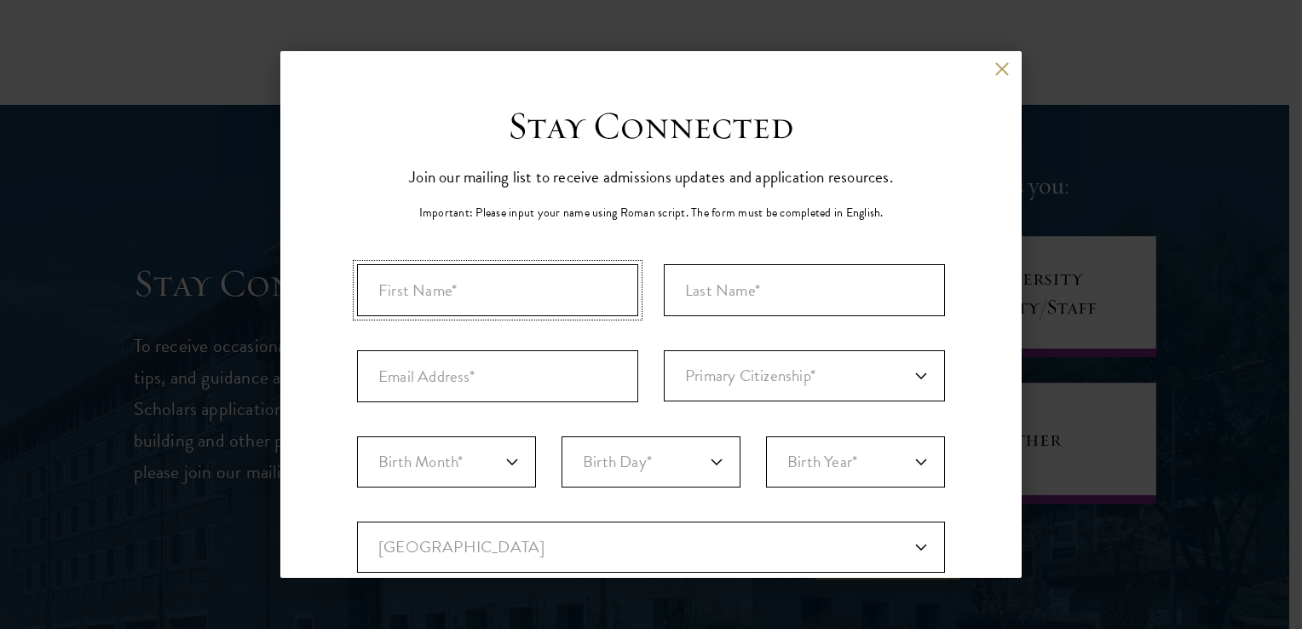
click at [528, 279] on input "First Name*" at bounding box center [497, 290] width 281 height 52
type input "charif"
type input "[PERSON_NAME]"
type input "[EMAIL_ADDRESS][DOMAIN_NAME]"
select select "AG"
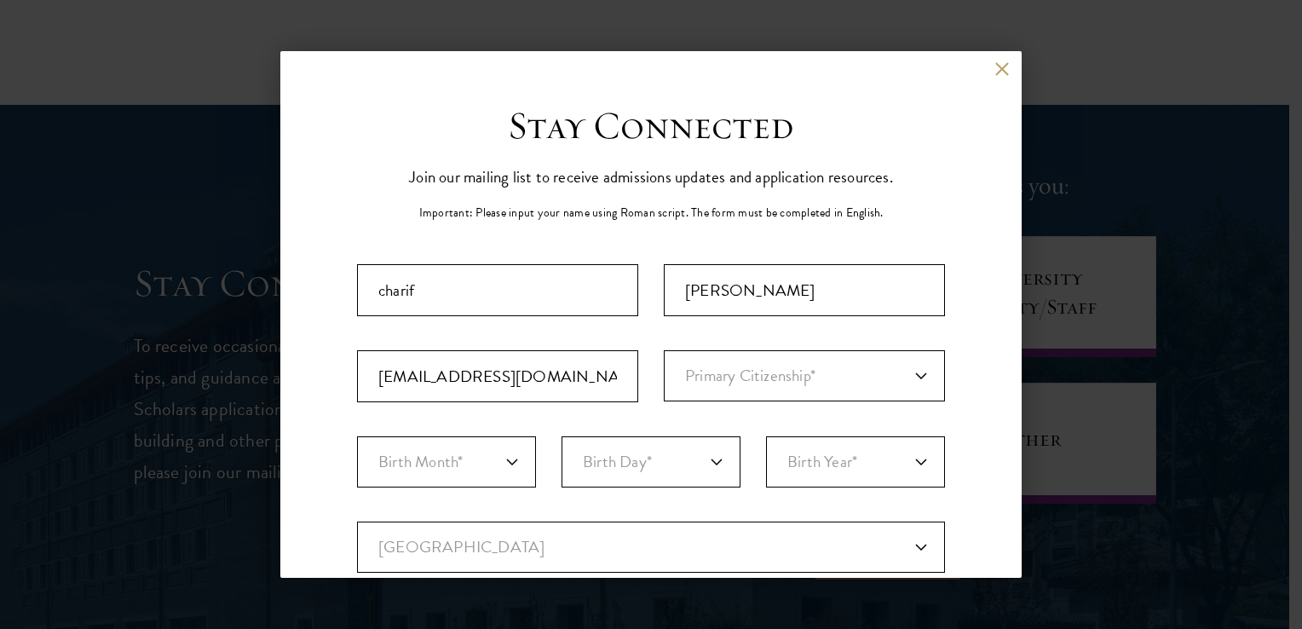
type input "msila"
select select
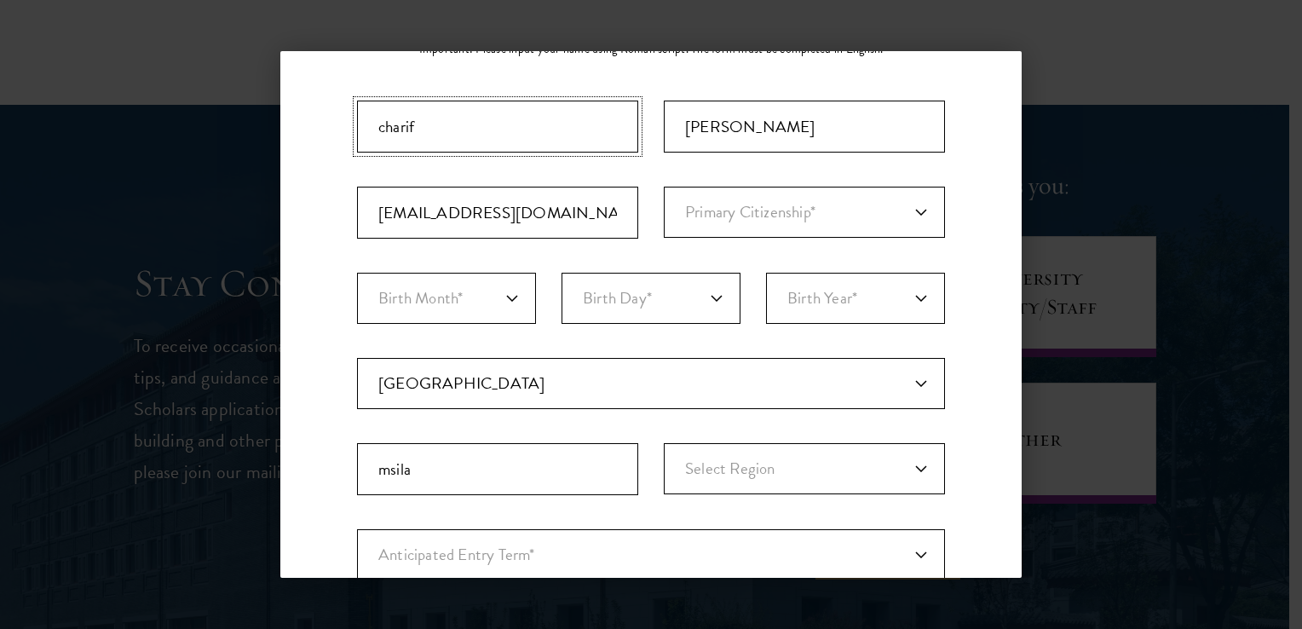
scroll to position [164, 0]
click at [787, 223] on select "Primary Citizenship* [GEOGRAPHIC_DATA] [DEMOGRAPHIC_DATA] [DEMOGRAPHIC_DATA] [D…" at bounding box center [804, 212] width 281 height 51
select select "AG"
click at [664, 187] on select "Primary Citizenship* [GEOGRAPHIC_DATA] [DEMOGRAPHIC_DATA] [DEMOGRAPHIC_DATA] [D…" at bounding box center [804, 212] width 281 height 51
click at [482, 287] on select "Birth Month* January February March April May June July August September Octobe…" at bounding box center [446, 298] width 179 height 51
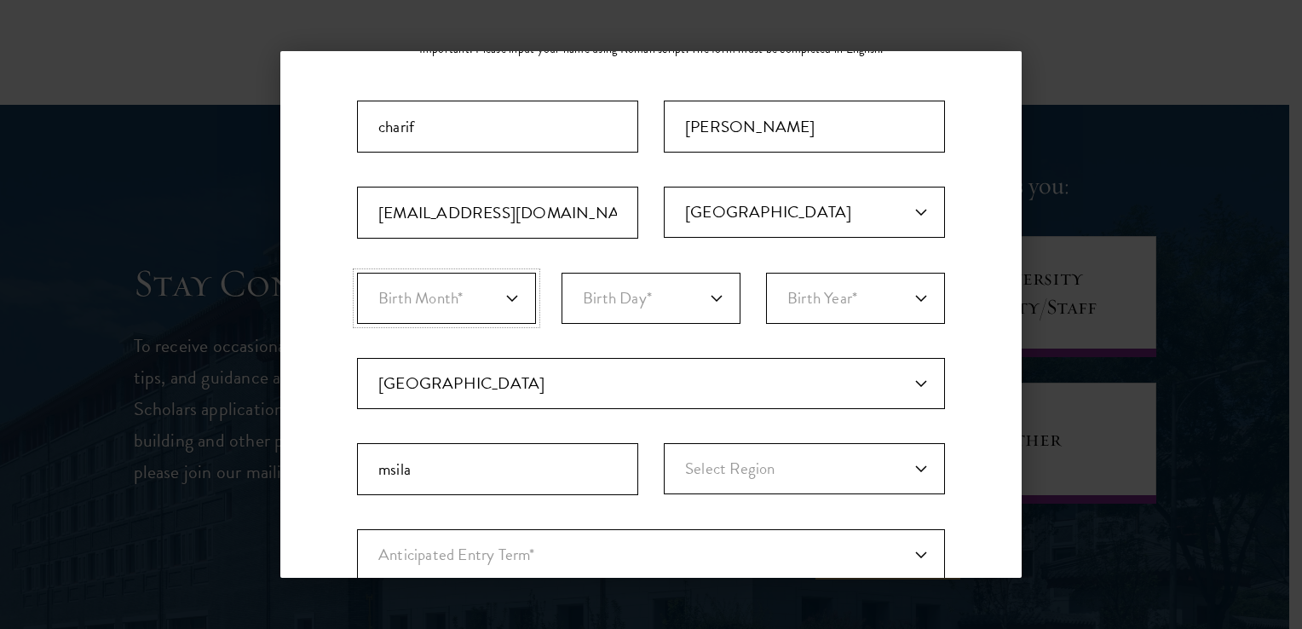
select select "06"
click at [357, 273] on select "Birth Month* January February March April May June July August September Octobe…" at bounding box center [446, 298] width 179 height 51
click at [616, 291] on select "Birth Day* 1 2 3 4 5 6 7 8 9 10 11 12 13 14 15 16 17 18 19 20 21 22 23 24 25 26…" at bounding box center [650, 298] width 179 height 51
select select "06"
click at [561, 273] on select "Birth Day* 1 2 3 4 5 6 7 8 9 10 11 12 13 14 15 16 17 18 19 20 21 22 23 24 25 26…" at bounding box center [650, 298] width 179 height 51
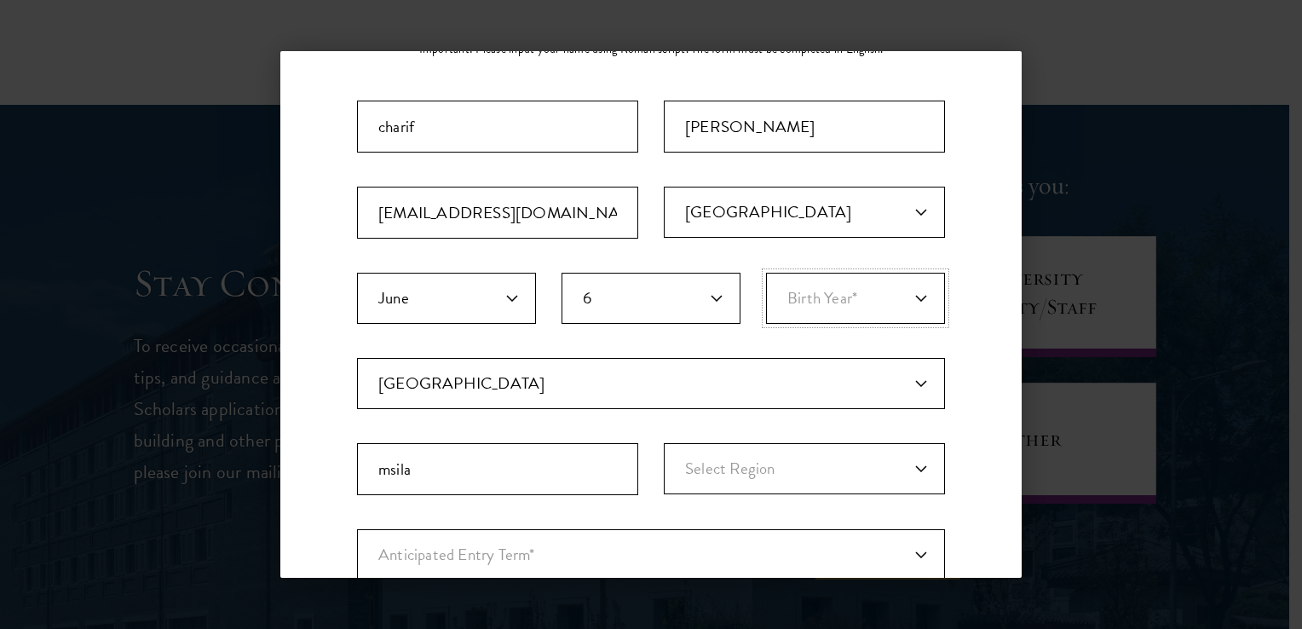
click at [896, 288] on select "Birth Year* [DEMOGRAPHIC_DATA] [DEMOGRAPHIC_DATA] [DEMOGRAPHIC_DATA] [DEMOGRAPH…" at bounding box center [855, 298] width 179 height 51
select select "2002"
click at [766, 273] on select "Birth Year* [DEMOGRAPHIC_DATA] [DEMOGRAPHIC_DATA] [DEMOGRAPHIC_DATA] [DEMOGRAPH…" at bounding box center [855, 298] width 179 height 51
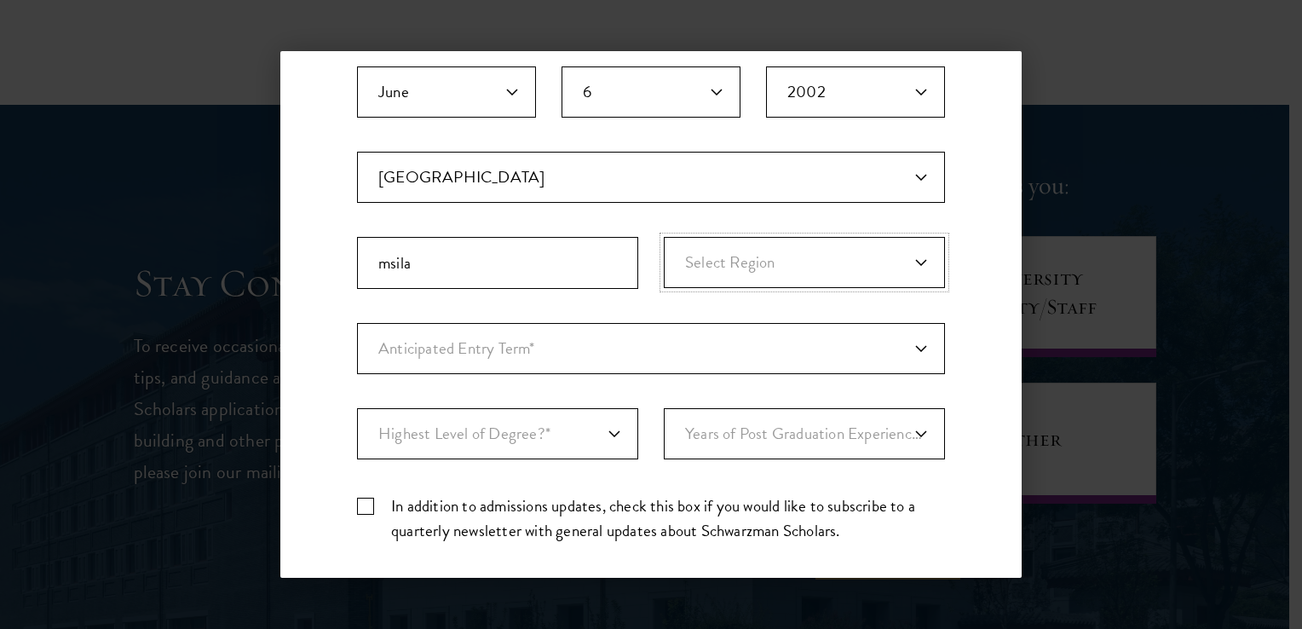
click at [746, 261] on select "Select Region Adrar Ain Defla [GEOGRAPHIC_DATA] Temouchent [GEOGRAPHIC_DATA] [G…" at bounding box center [804, 262] width 281 height 51
select select "[GEOGRAPHIC_DATA]"
click at [664, 237] on select "Select Region Adrar Ain Defla [GEOGRAPHIC_DATA] Temouchent [GEOGRAPHIC_DATA] [G…" at bounding box center [804, 262] width 281 height 51
click at [537, 354] on select "Anticipated Entry Term* [DATE] (Application opens [DATE]) Just Exploring" at bounding box center [651, 348] width 588 height 51
select select "e64b8ab3-eabb-4867-96d5-7e6b4840665f"
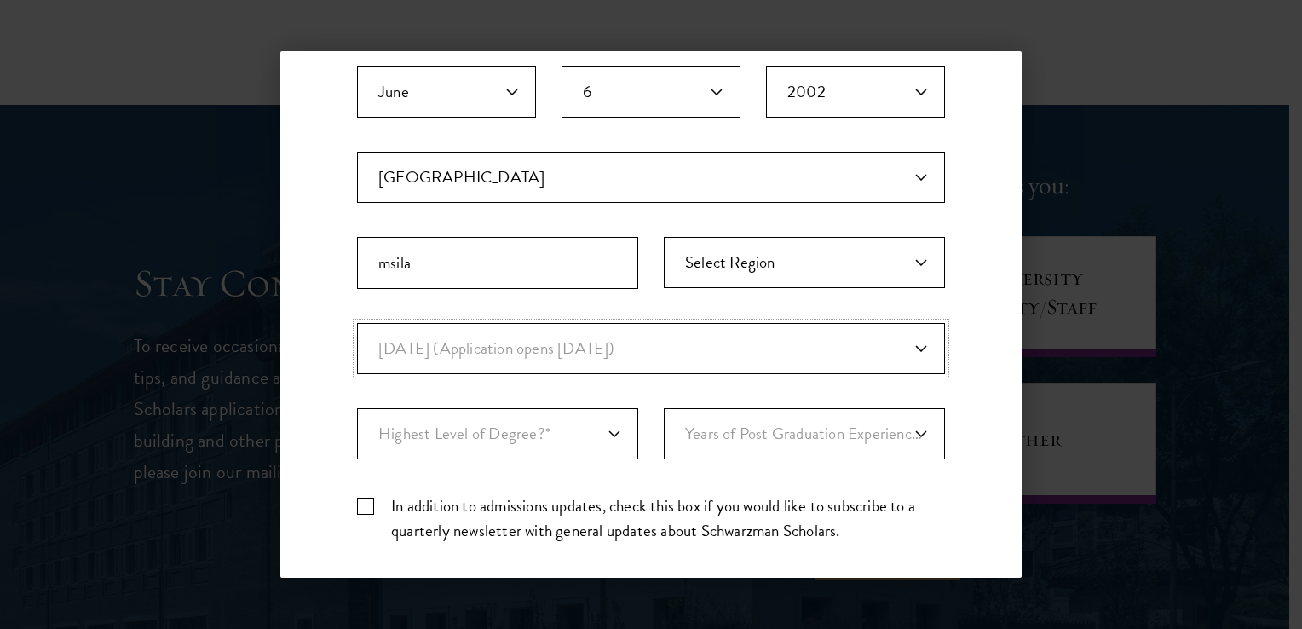
click at [357, 323] on select "Anticipated Entry Term* [DATE] (Application opens [DATE]) Just Exploring" at bounding box center [651, 348] width 588 height 51
click at [567, 433] on select "Highest Level of Degree?* PHD Bachelor's Master's Current Undergraduate Student" at bounding box center [497, 433] width 281 height 51
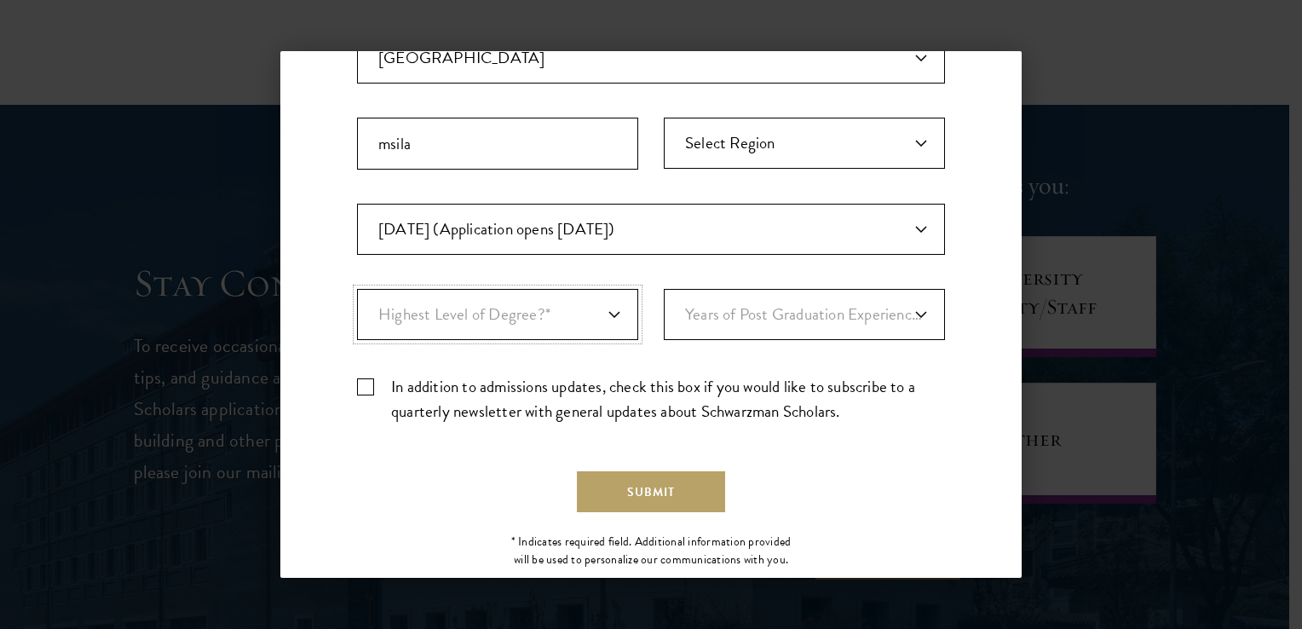
click at [596, 309] on select "Highest Level of Degree?* PHD Bachelor's Master's Current Undergraduate Student" at bounding box center [497, 314] width 281 height 51
select select "009547fe-3364-4351-8e81-63abea734008"
click at [357, 289] on select "Highest Level of Degree?* PHD Bachelor's Master's Current Undergraduate Student" at bounding box center [497, 314] width 281 height 51
click at [743, 327] on select "Years of Post Graduation Experience?* 1 2 3 4 5 6 7 8 9 10" at bounding box center [804, 314] width 281 height 51
select select "5"
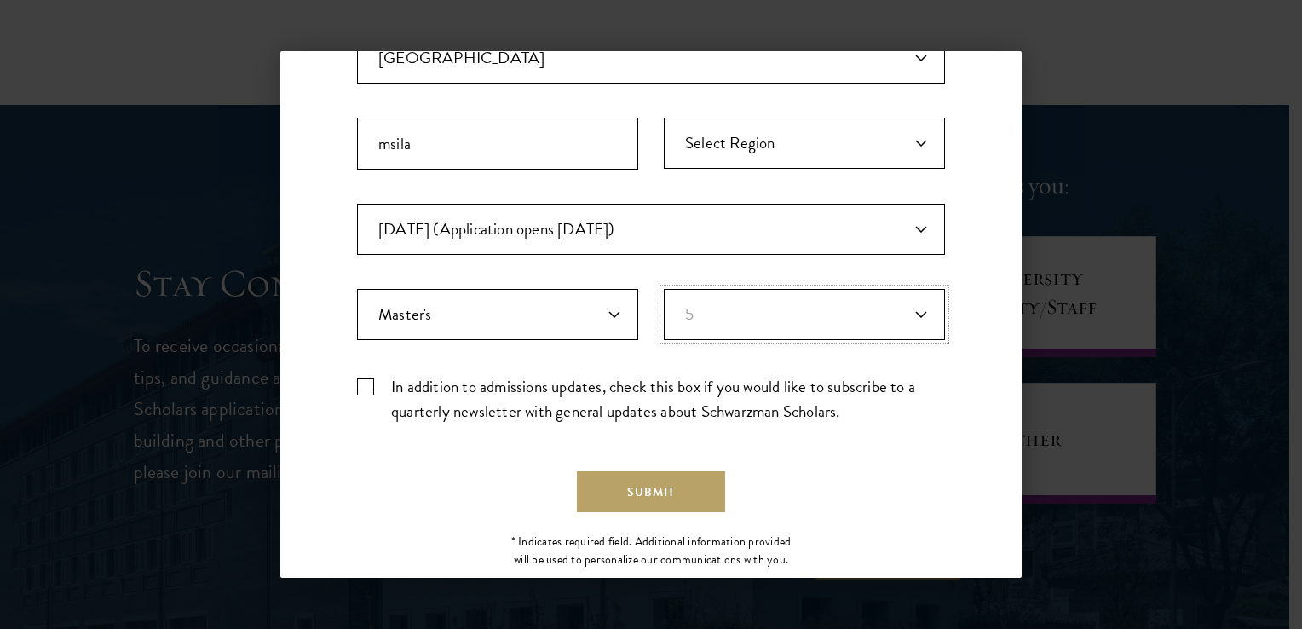
click at [664, 289] on select "Years of Post Graduation Experience?* 1 2 3 4 5 6 7 8 9 10" at bounding box center [804, 314] width 281 height 51
click at [539, 389] on label "In addition to admissions updates, check this box if you would like to subscrib…" at bounding box center [651, 398] width 588 height 49
click at [539, 385] on input "In addition to admissions updates, check this box if you would like to subscrib…" at bounding box center [651, 379] width 588 height 11
checkbox input "true"
click at [636, 475] on button "Submit" at bounding box center [651, 491] width 148 height 41
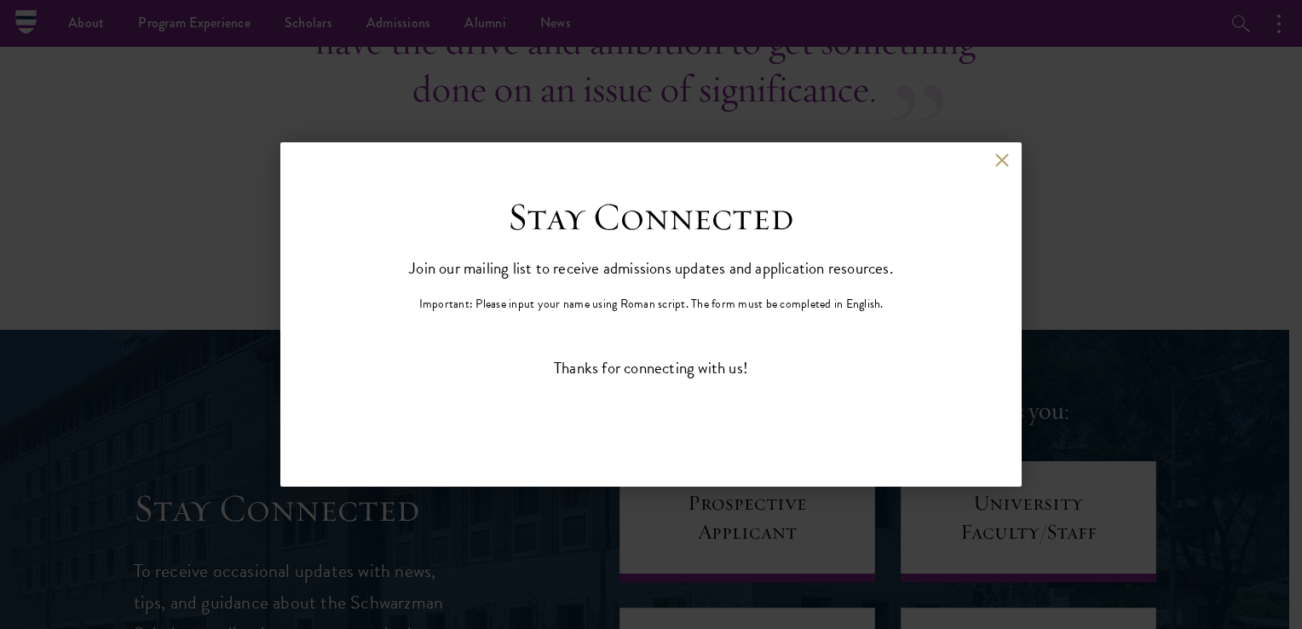
scroll to position [0, 0]
click at [1004, 163] on button at bounding box center [1001, 160] width 14 height 14
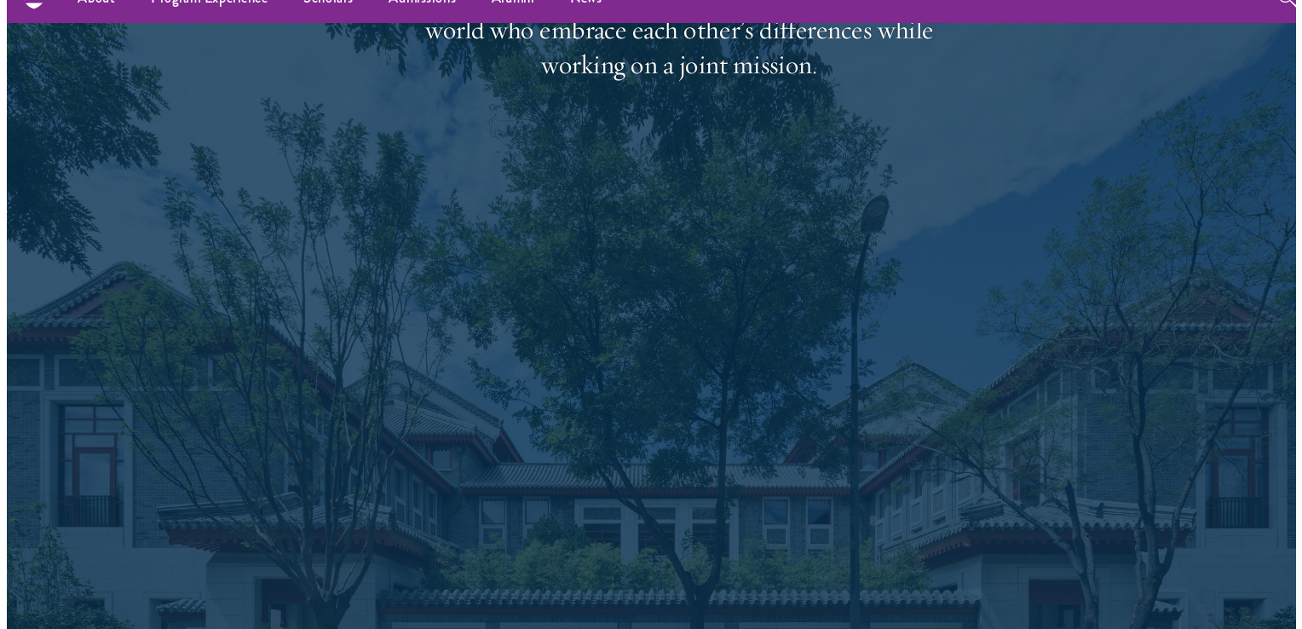
scroll to position [2812, 0]
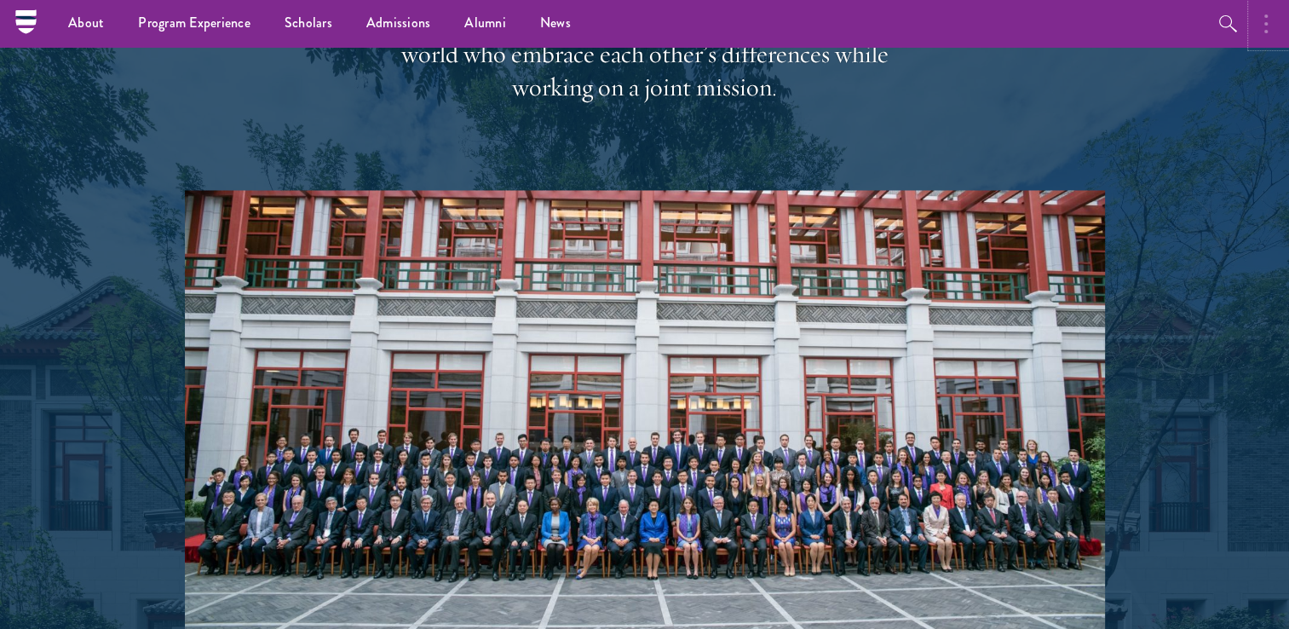
click at [1269, 26] on button "button" at bounding box center [1270, 23] width 37 height 47
click at [1144, 22] on use "button" at bounding box center [1144, 23] width 12 height 9
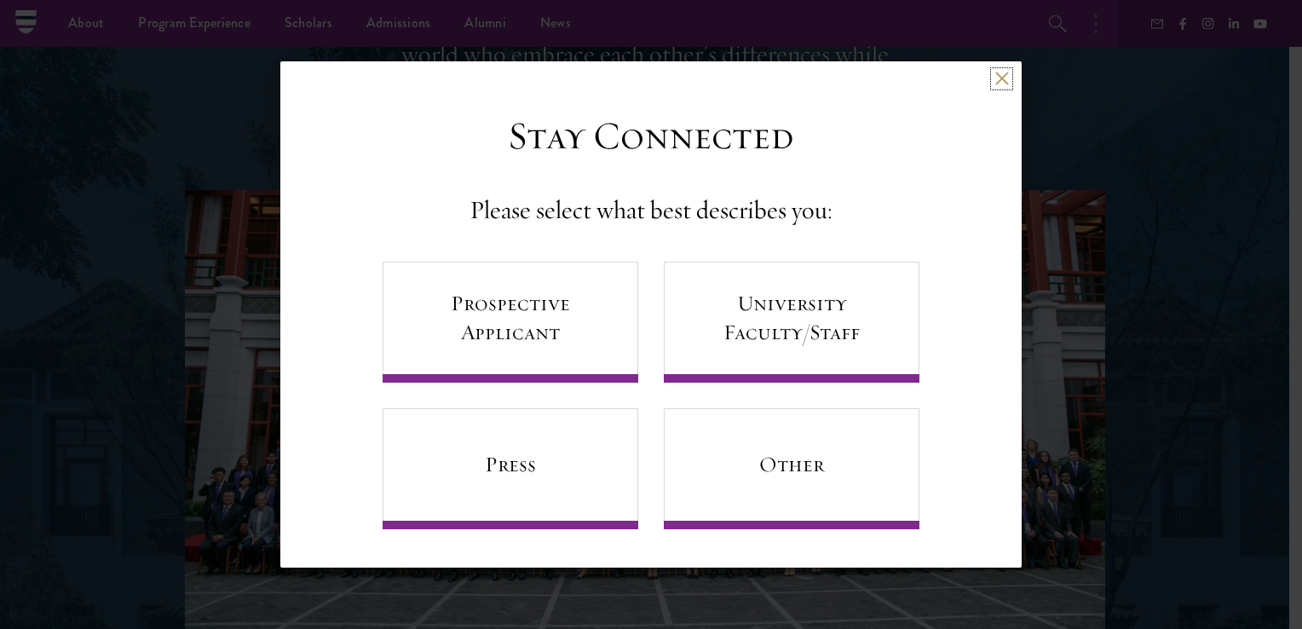
click at [998, 83] on button at bounding box center [1001, 79] width 14 height 14
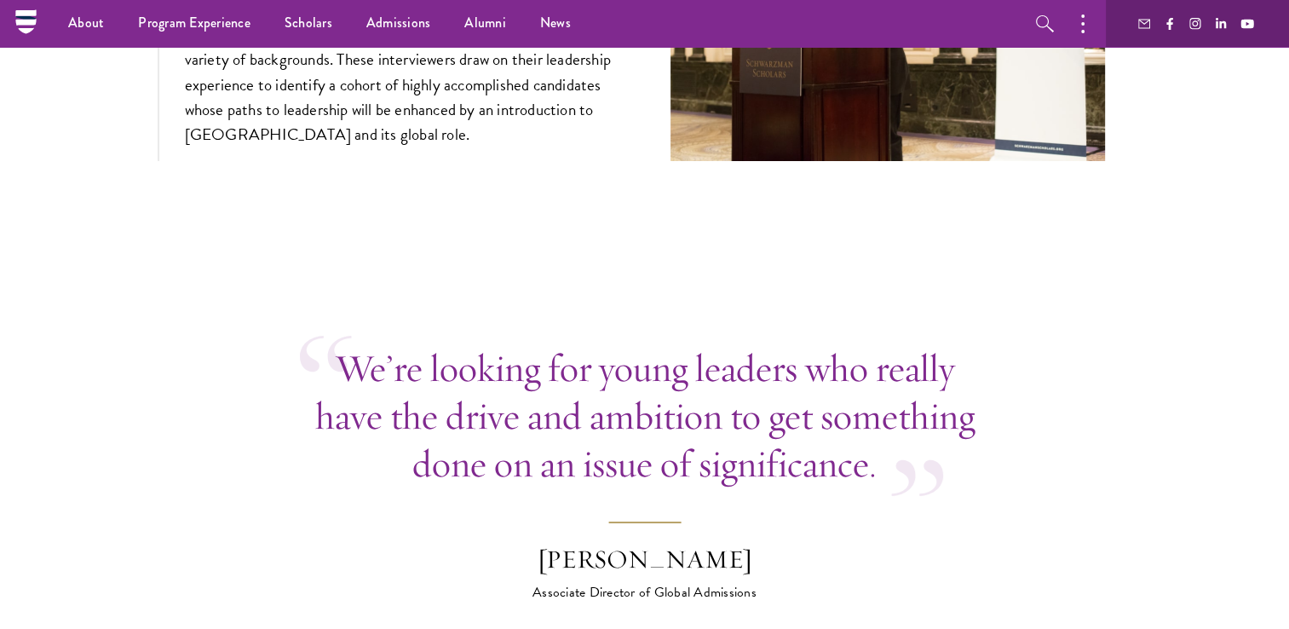
scroll to position [6223, 0]
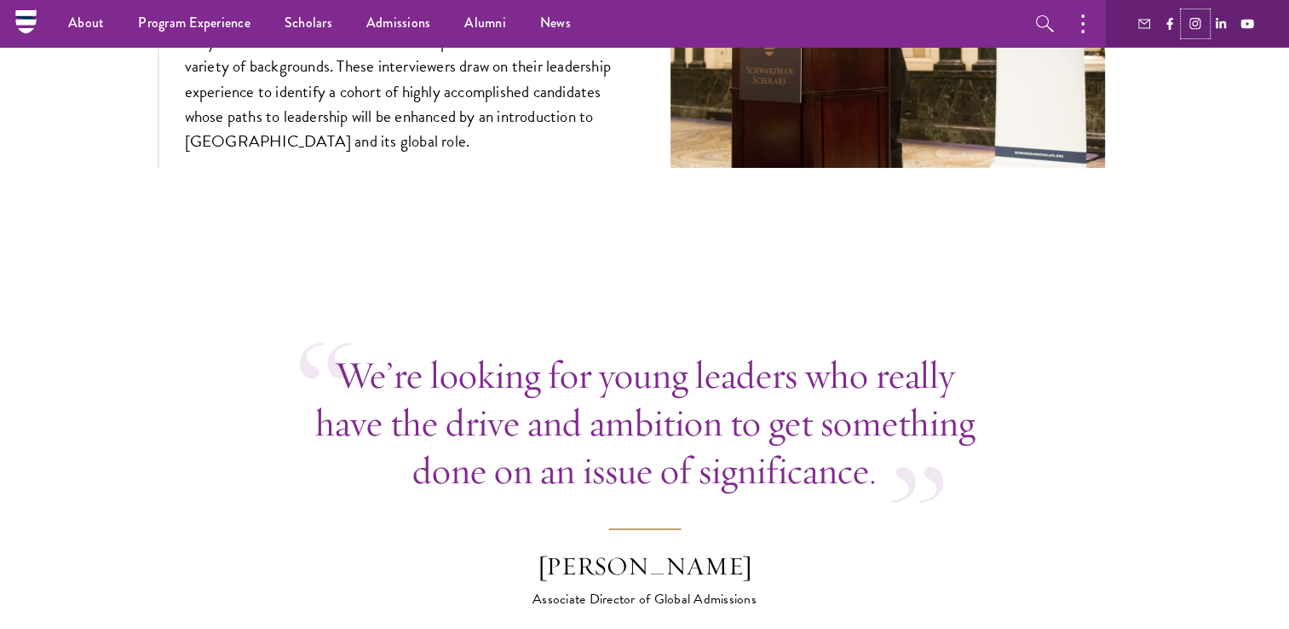
click at [1194, 24] on icon at bounding box center [1195, 24] width 12 height 12
